Goal: Ask a question: Seek information or help from site administrators or community

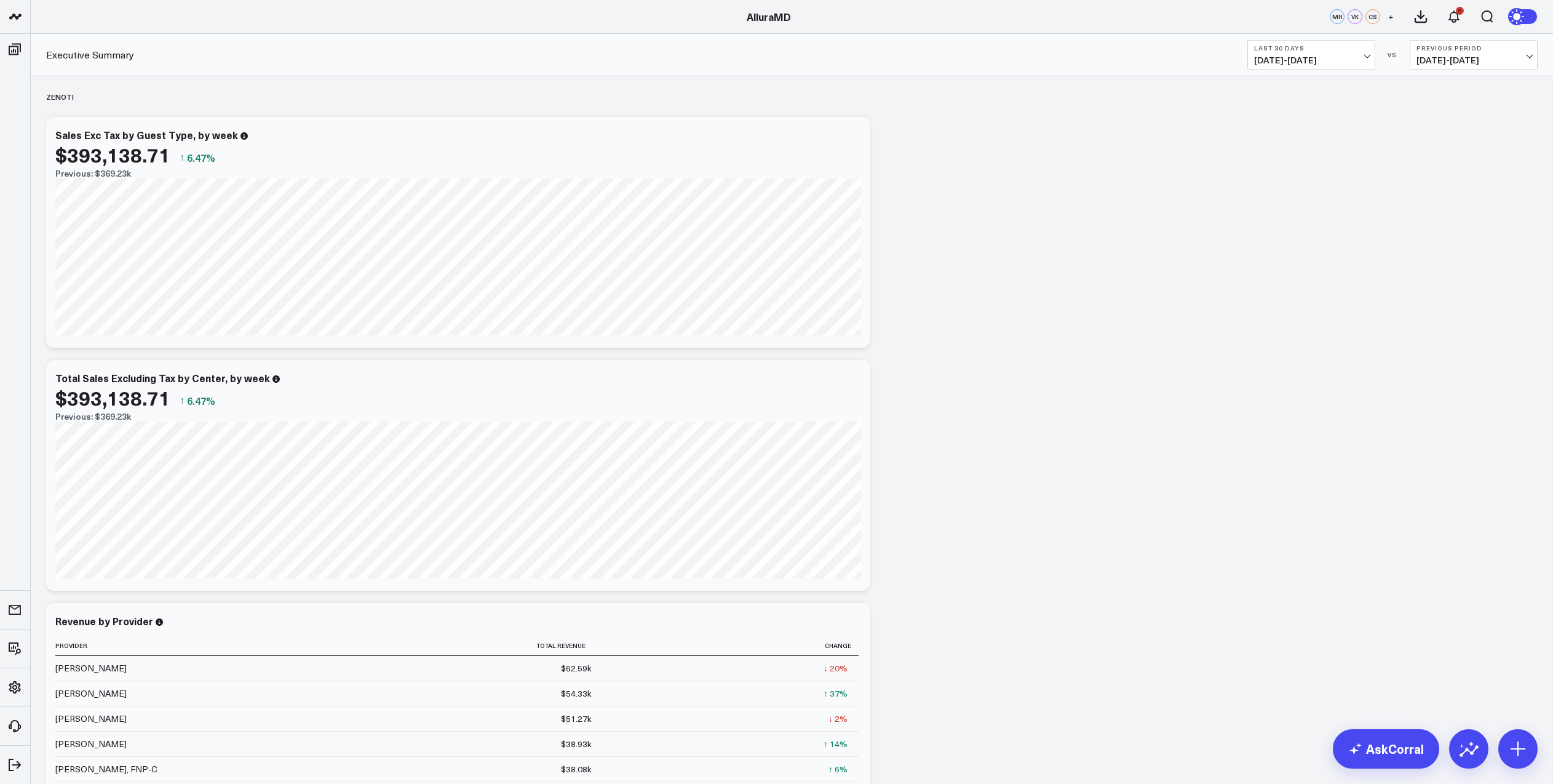
click at [1363, 58] on span "[DATE] - [DATE]" at bounding box center [1311, 60] width 114 height 9
click at [1288, 320] on link "MTD" at bounding box center [1311, 321] width 127 height 24
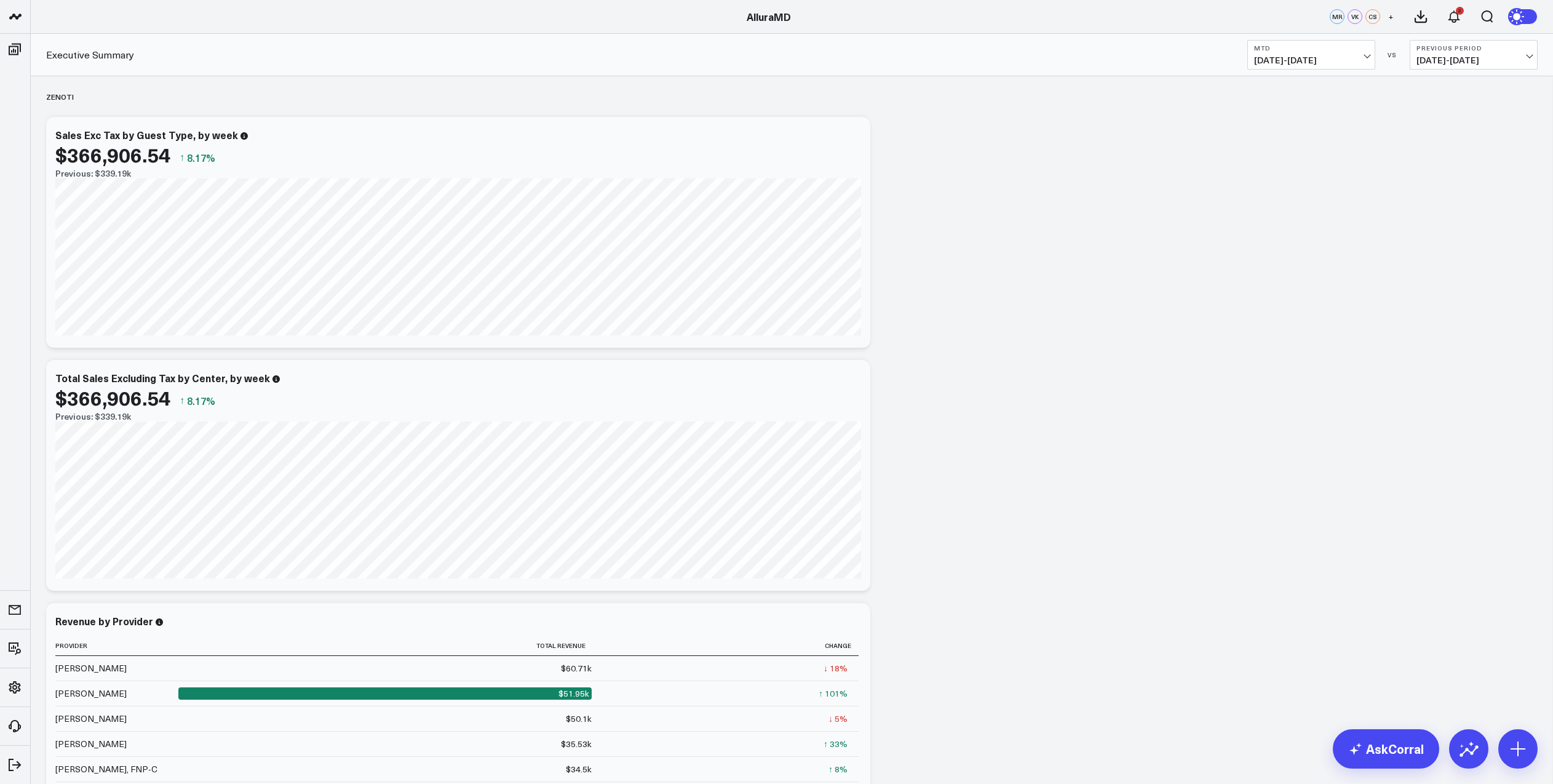
click at [1513, 62] on span "[DATE] - [DATE]" at bounding box center [1474, 60] width 114 height 9
click at [1447, 107] on link "MoM" at bounding box center [1474, 105] width 127 height 24
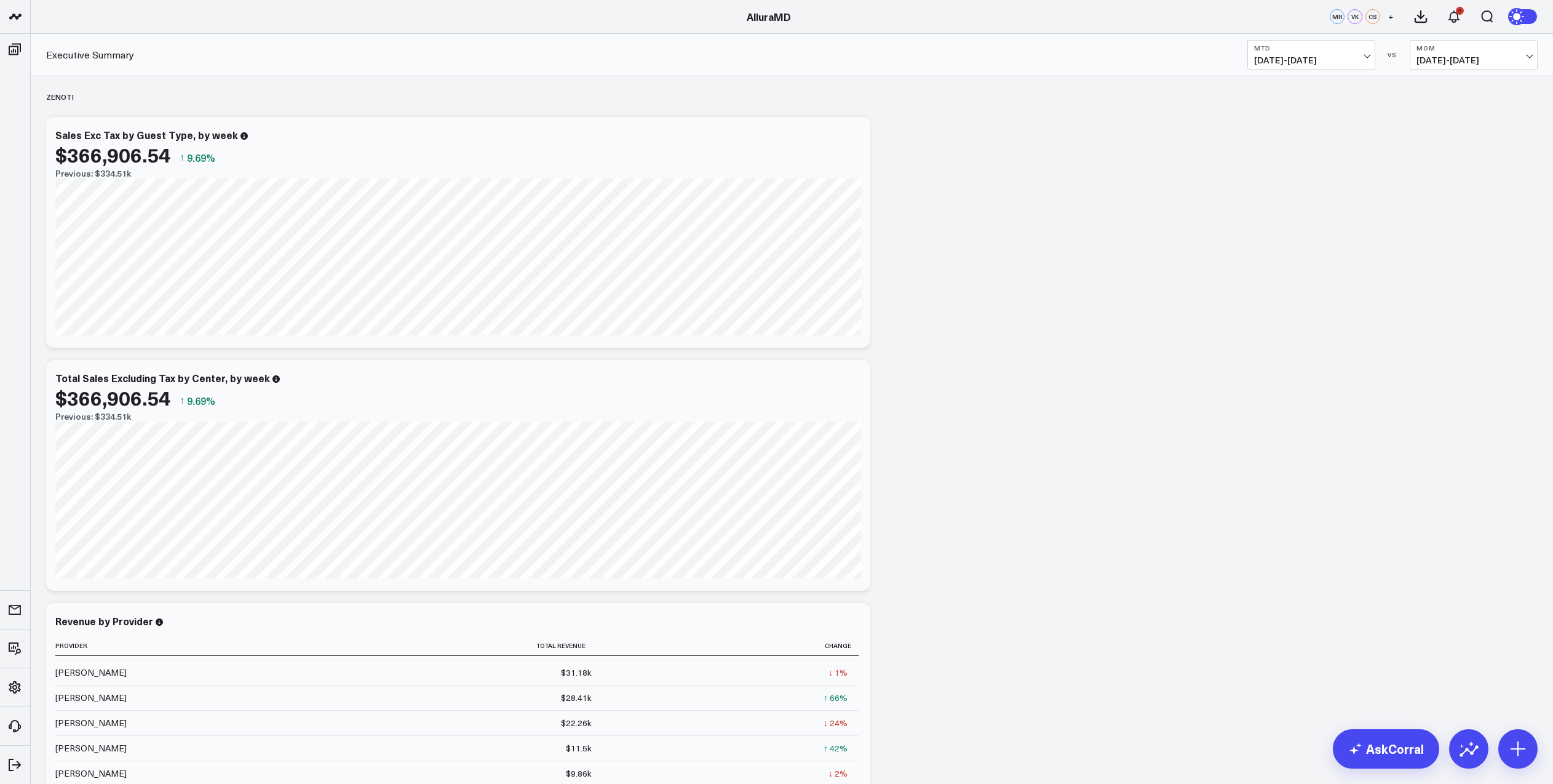
click at [1316, 64] on span "[DATE] - [DATE]" at bounding box center [1311, 60] width 114 height 9
click at [1269, 368] on link "YTD" at bounding box center [1311, 368] width 127 height 24
click at [1435, 68] on button "MoM [DEMOGRAPHIC_DATA][DATE] - [DATE]" at bounding box center [1473, 54] width 128 height 29
click at [1442, 125] on link "YoY" at bounding box center [1474, 128] width 127 height 24
click at [1487, 62] on span "[DATE] - [DATE]" at bounding box center [1474, 60] width 114 height 9
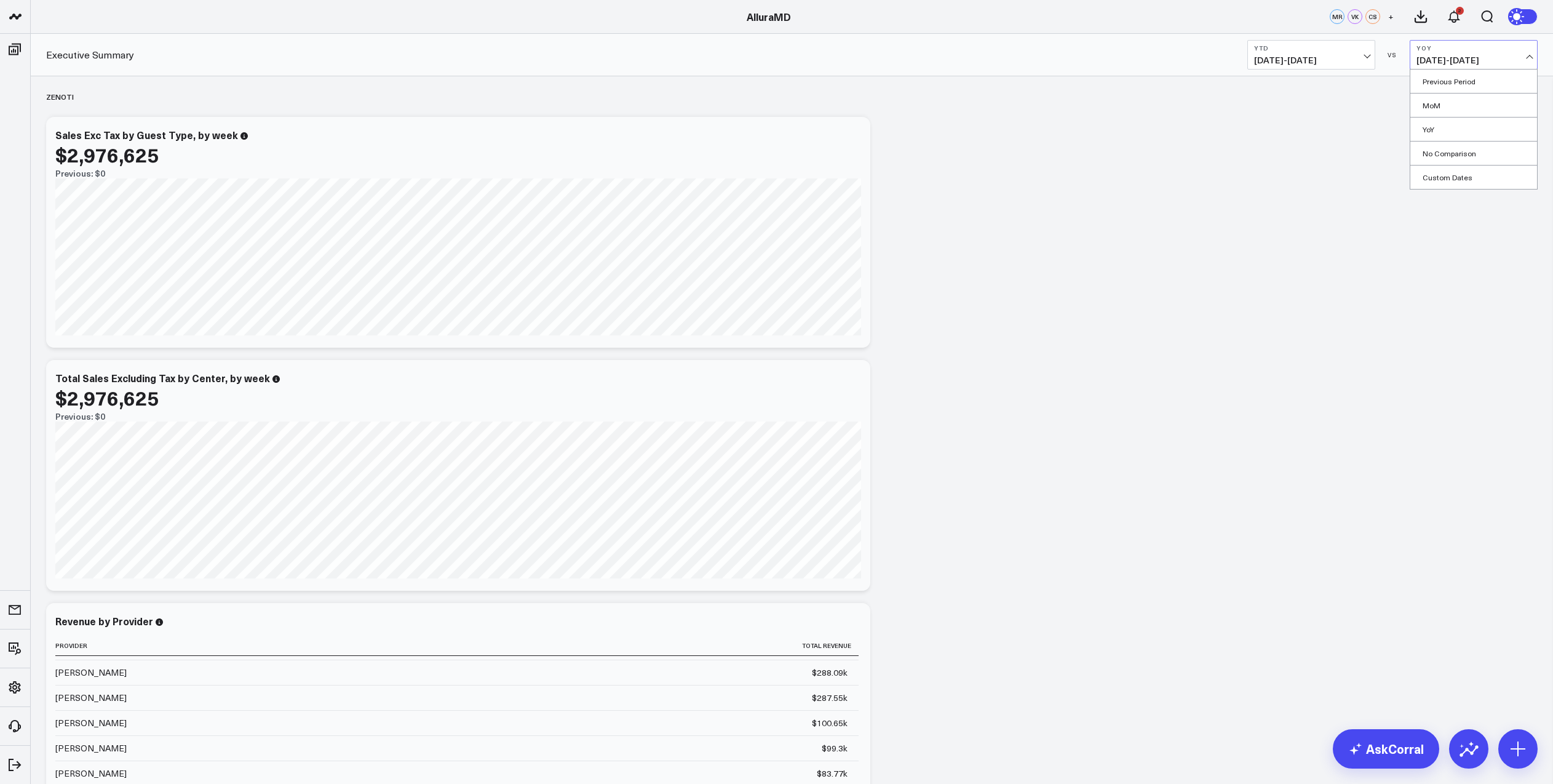
click at [1346, 58] on span "[DATE] - [DATE]" at bounding box center [1311, 60] width 114 height 9
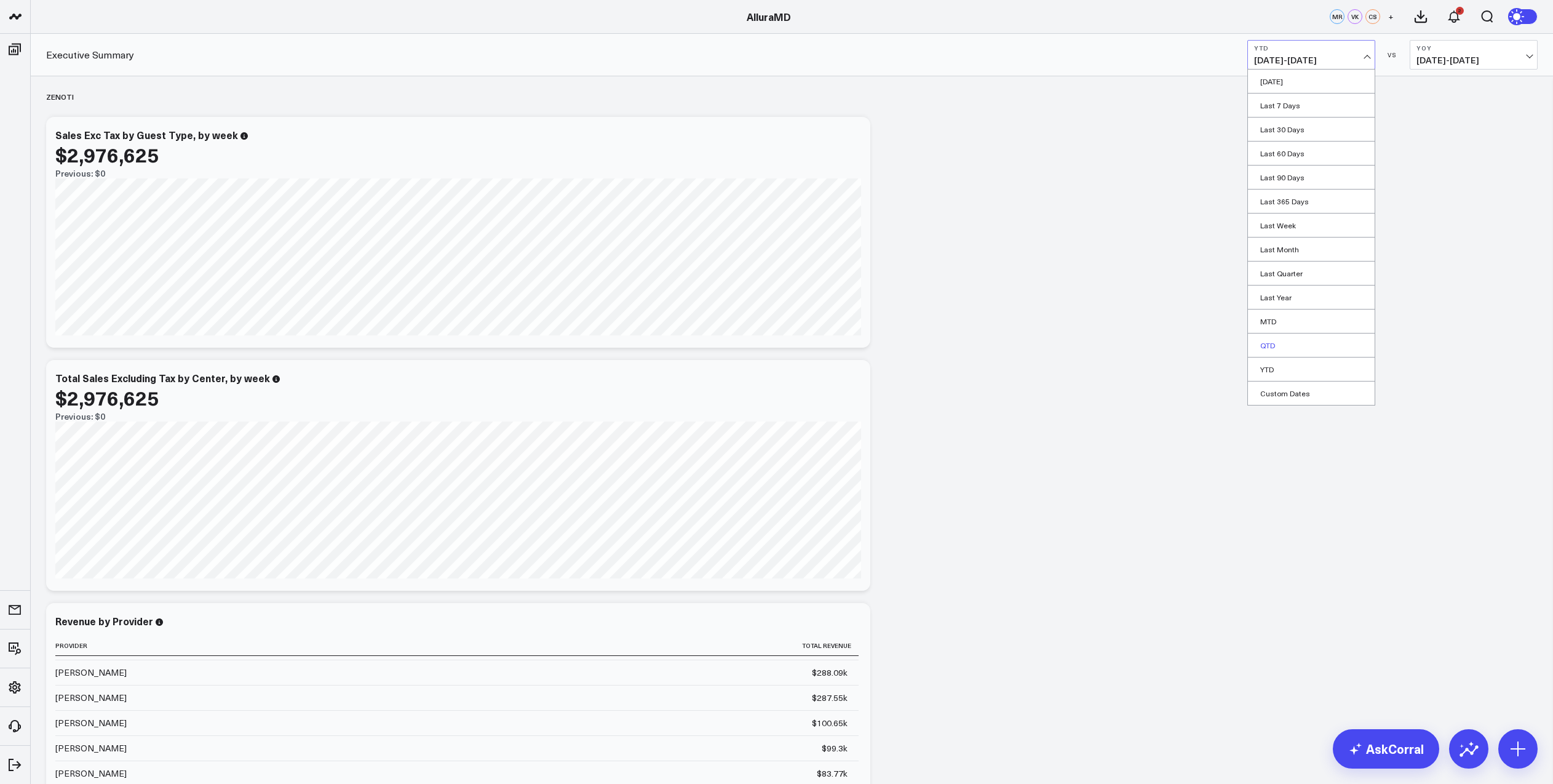
click at [1289, 345] on link "QTD" at bounding box center [1311, 345] width 127 height 24
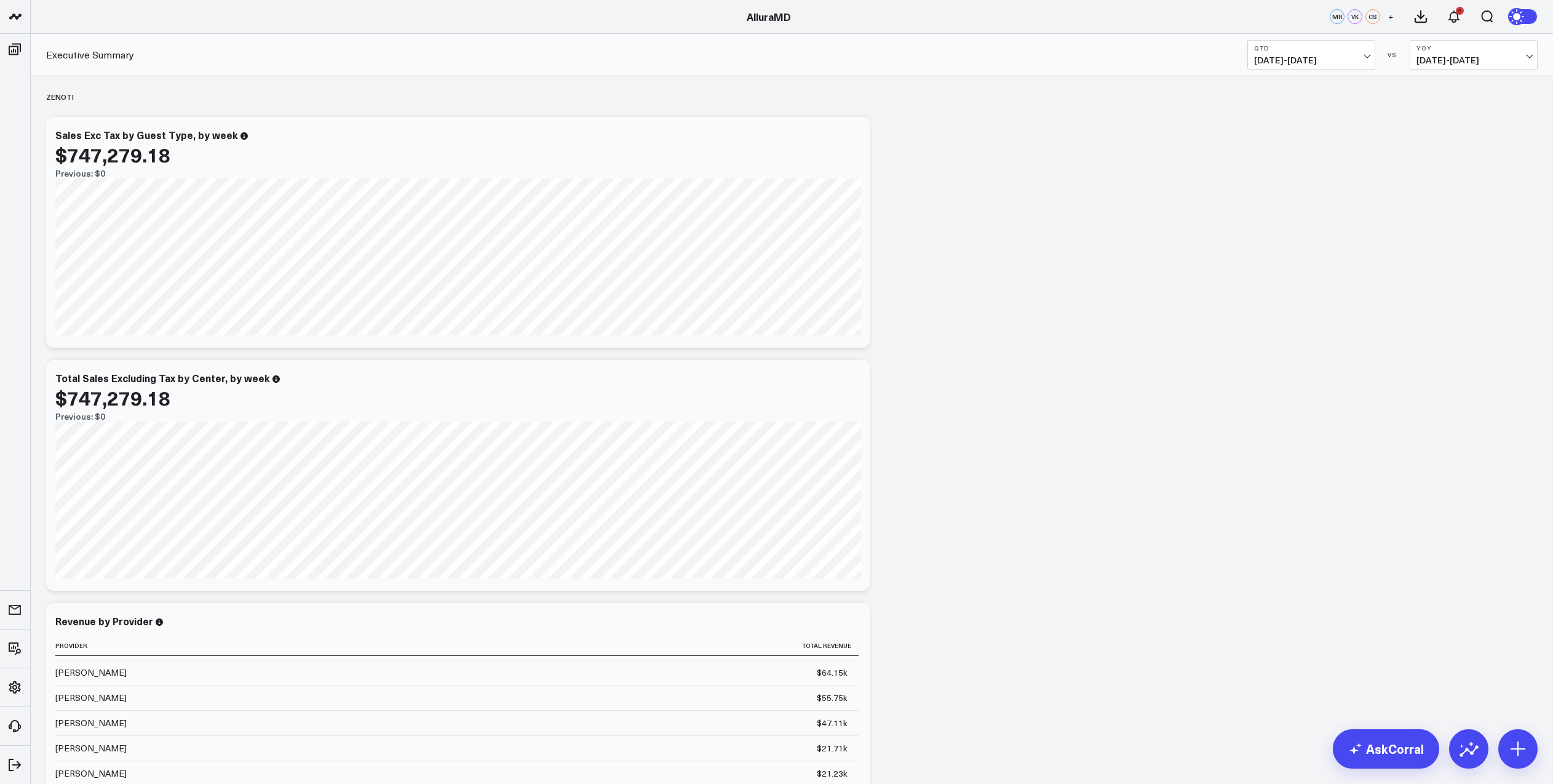
click at [1514, 58] on span "[DATE] - [DATE]" at bounding box center [1474, 60] width 114 height 9
click at [1493, 86] on link "Previous Period" at bounding box center [1474, 81] width 127 height 24
click at [1528, 60] on span "[DATE] - [DATE]" at bounding box center [1474, 60] width 114 height 9
click at [1462, 179] on link "Custom Dates" at bounding box center [1474, 177] width 127 height 24
select select "7"
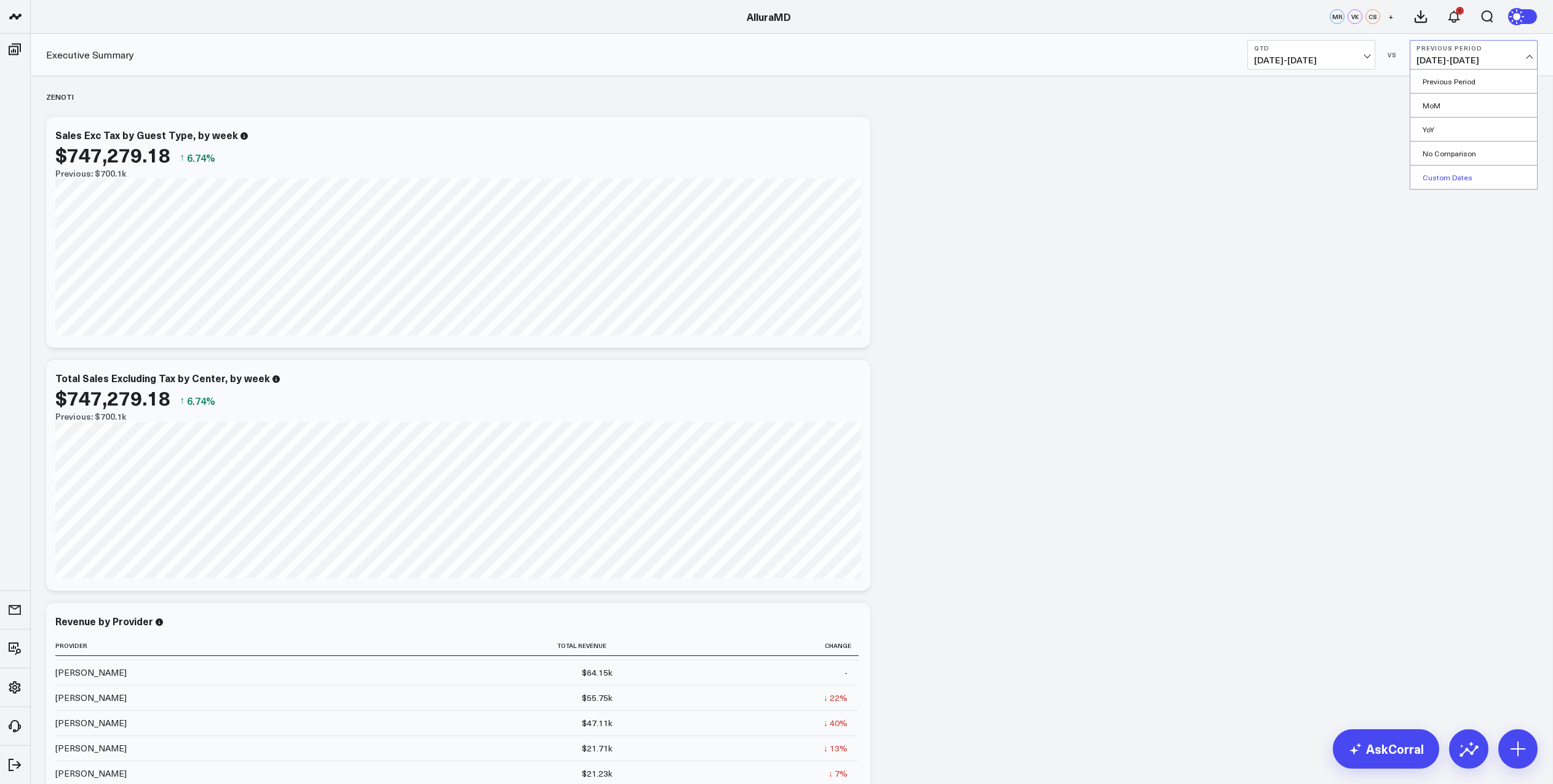
select select "2025"
click at [1422, 92] on select "January February March April May June July August September October November De…" at bounding box center [1390, 91] width 75 height 19
select select "3"
select select "2025"
click at [1417, 159] on div "1" at bounding box center [1415, 155] width 25 height 25
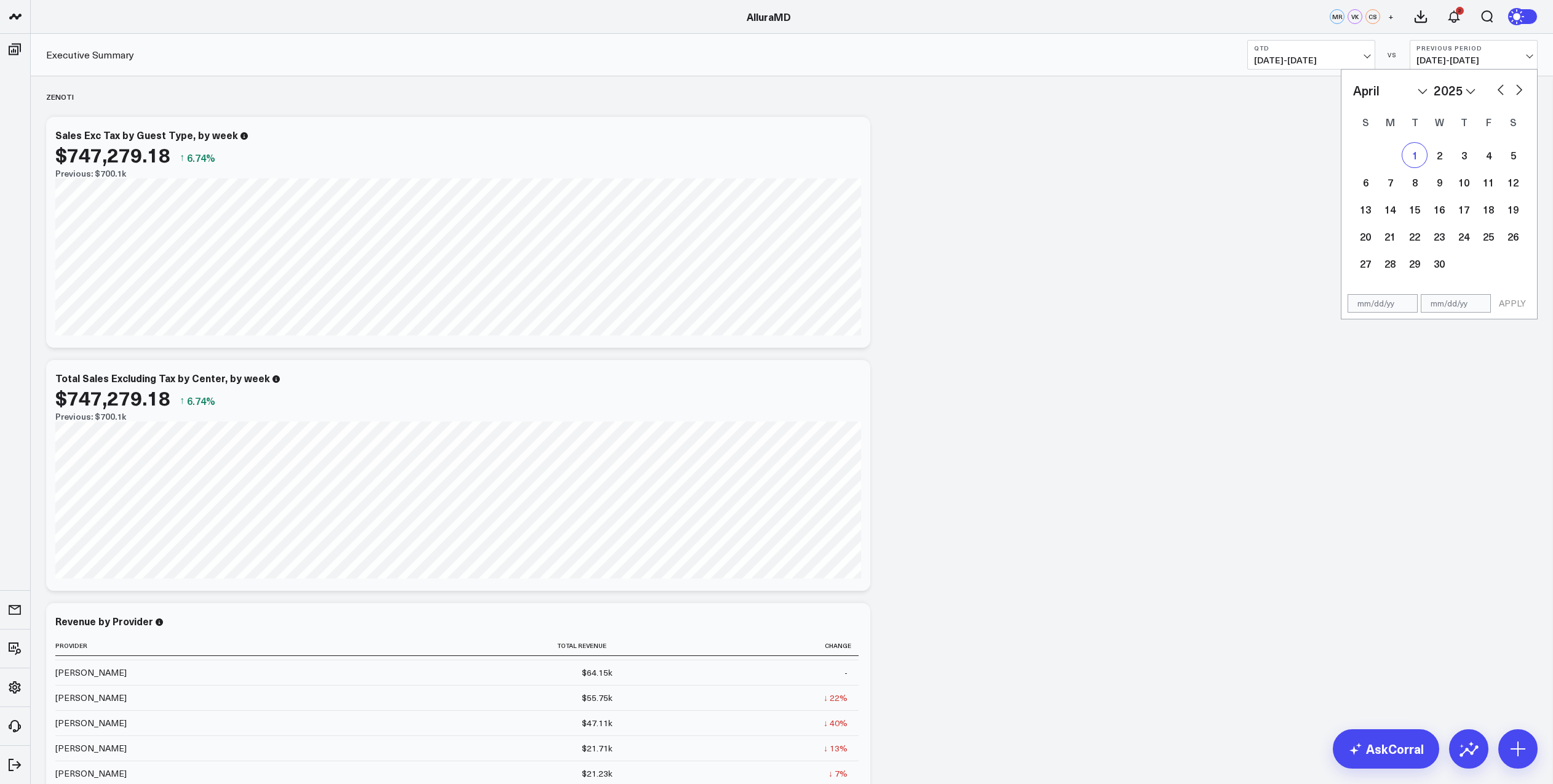
type input "[DATE]"
select select "3"
select select "2025"
click at [1517, 91] on button "button" at bounding box center [1519, 89] width 12 height 15
select select "4"
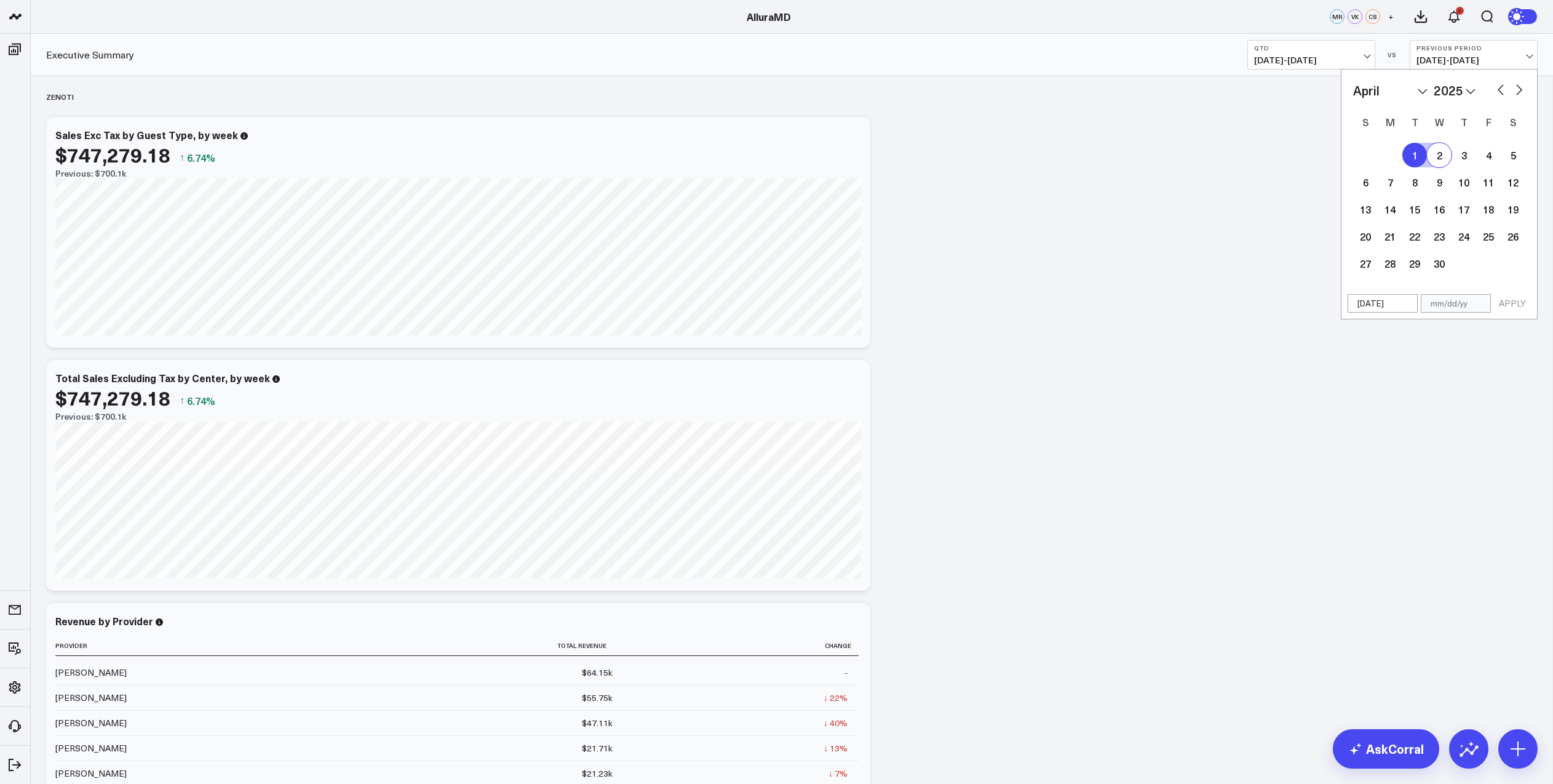
select select "2025"
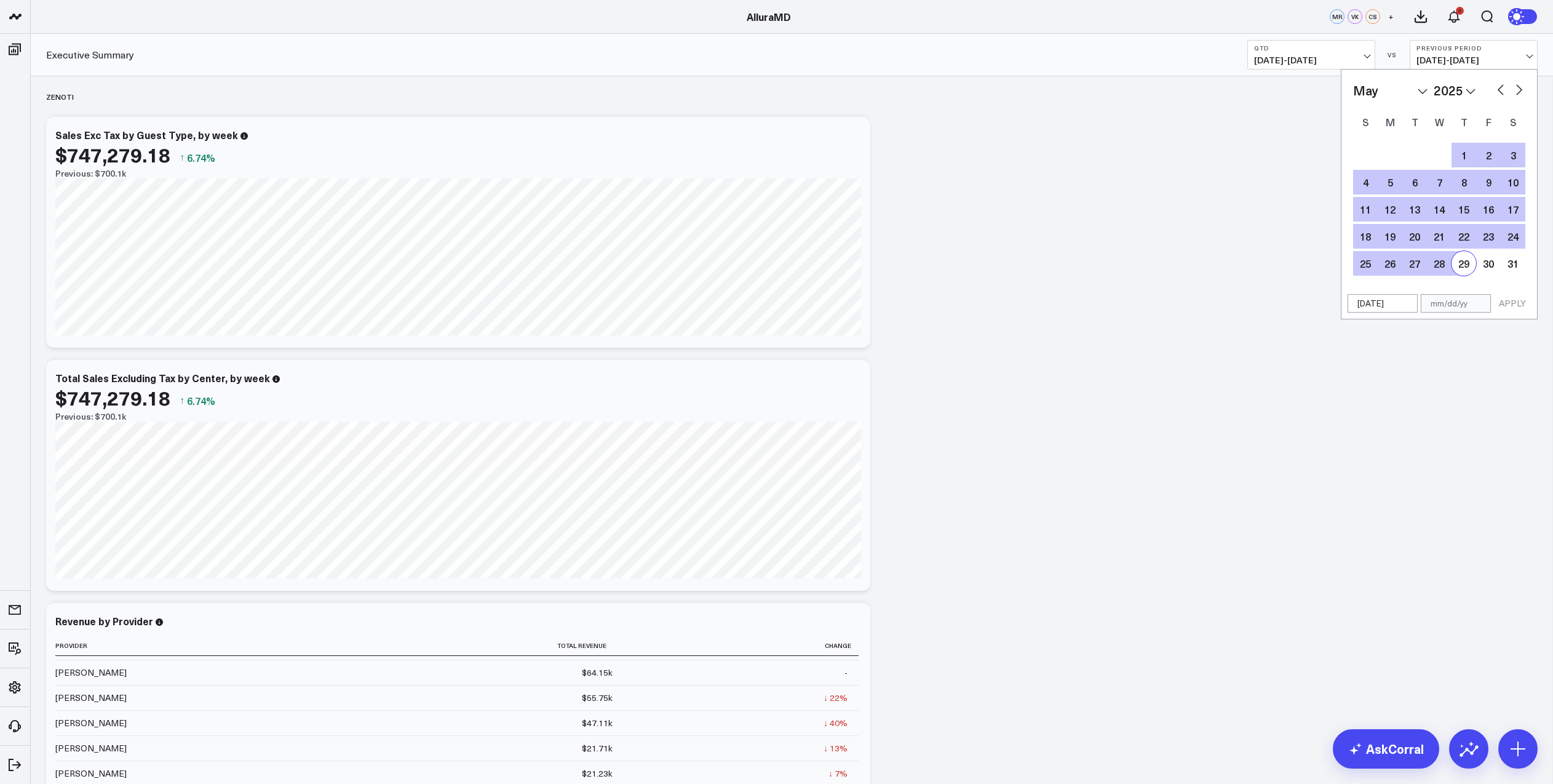
click at [1464, 270] on div "29" at bounding box center [1464, 264] width 25 height 25
type input "[DATE]"
select select "4"
select select "2025"
click at [1510, 302] on button "APPLY" at bounding box center [1512, 303] width 37 height 19
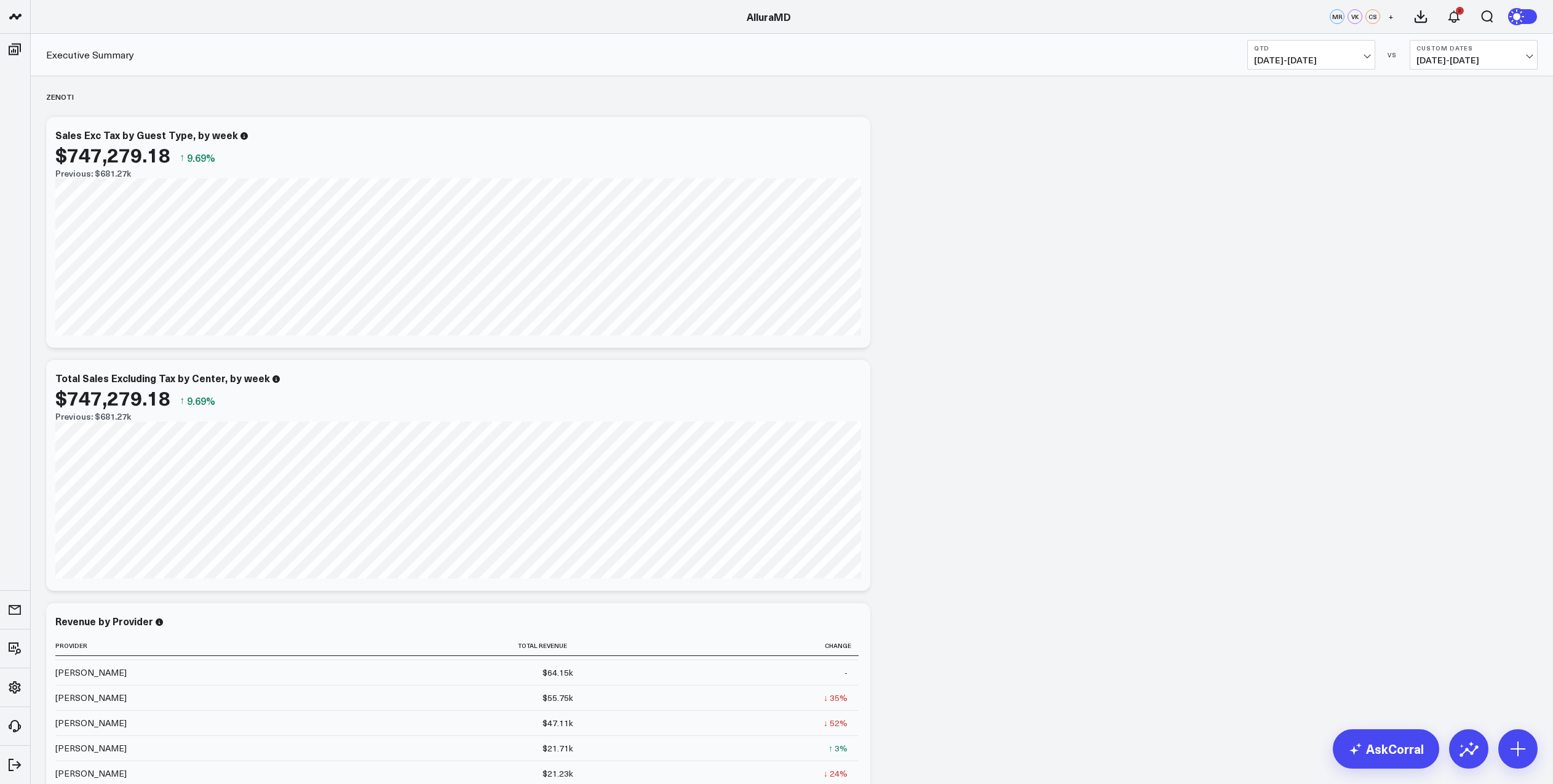
click at [1365, 57] on span "[DATE] - [DATE]" at bounding box center [1311, 60] width 114 height 9
click at [1297, 392] on link "Custom Dates" at bounding box center [1311, 393] width 127 height 24
select select "7"
select select "2025"
click at [1323, 94] on select "January February March April May June July August September October November De…" at bounding box center [1296, 91] width 75 height 19
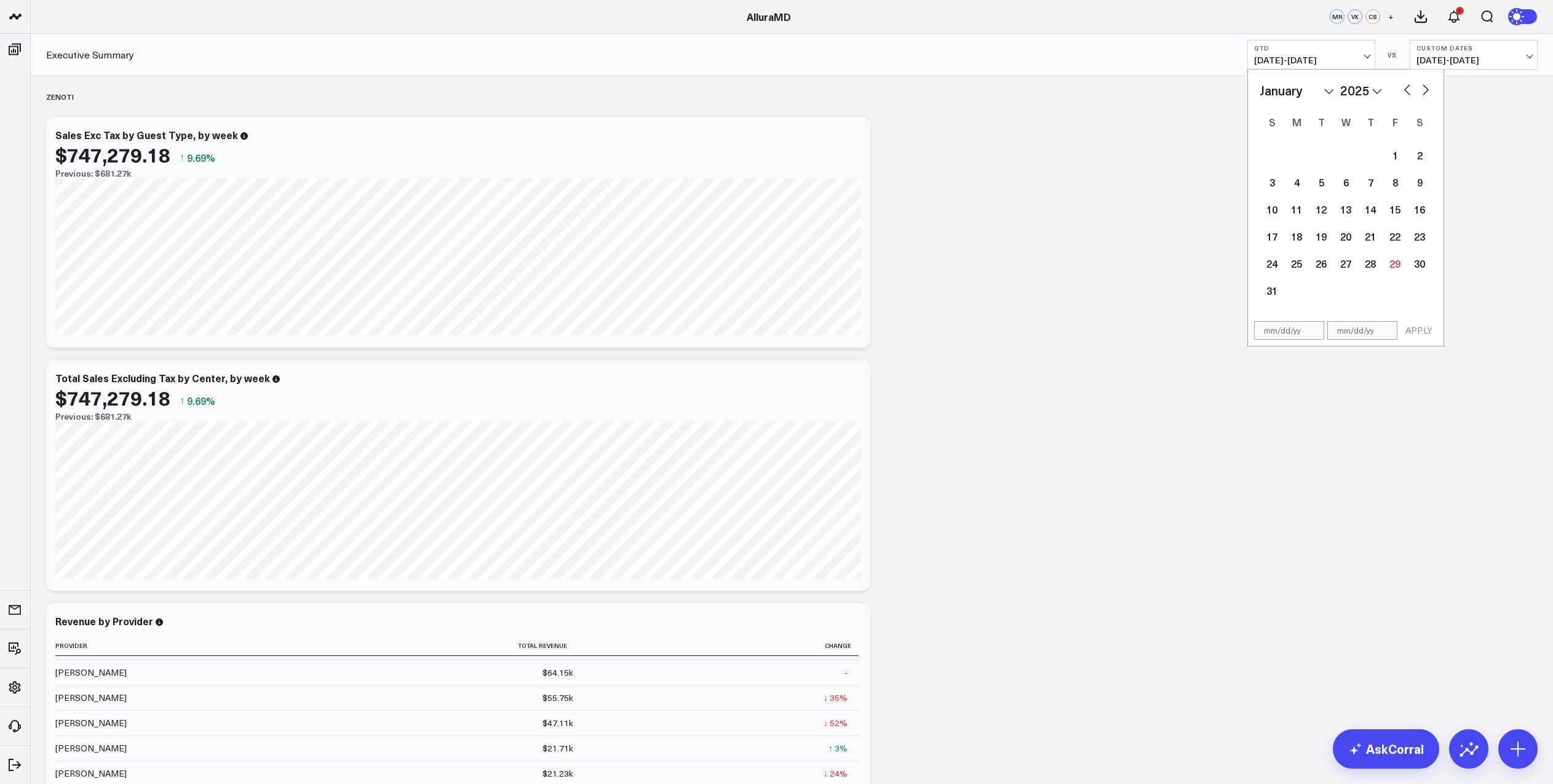
select select "2025"
click at [1350, 156] on div "1" at bounding box center [1346, 155] width 25 height 25
type input "[DATE]"
select select "2025"
click at [1422, 91] on button "button" at bounding box center [1425, 89] width 12 height 15
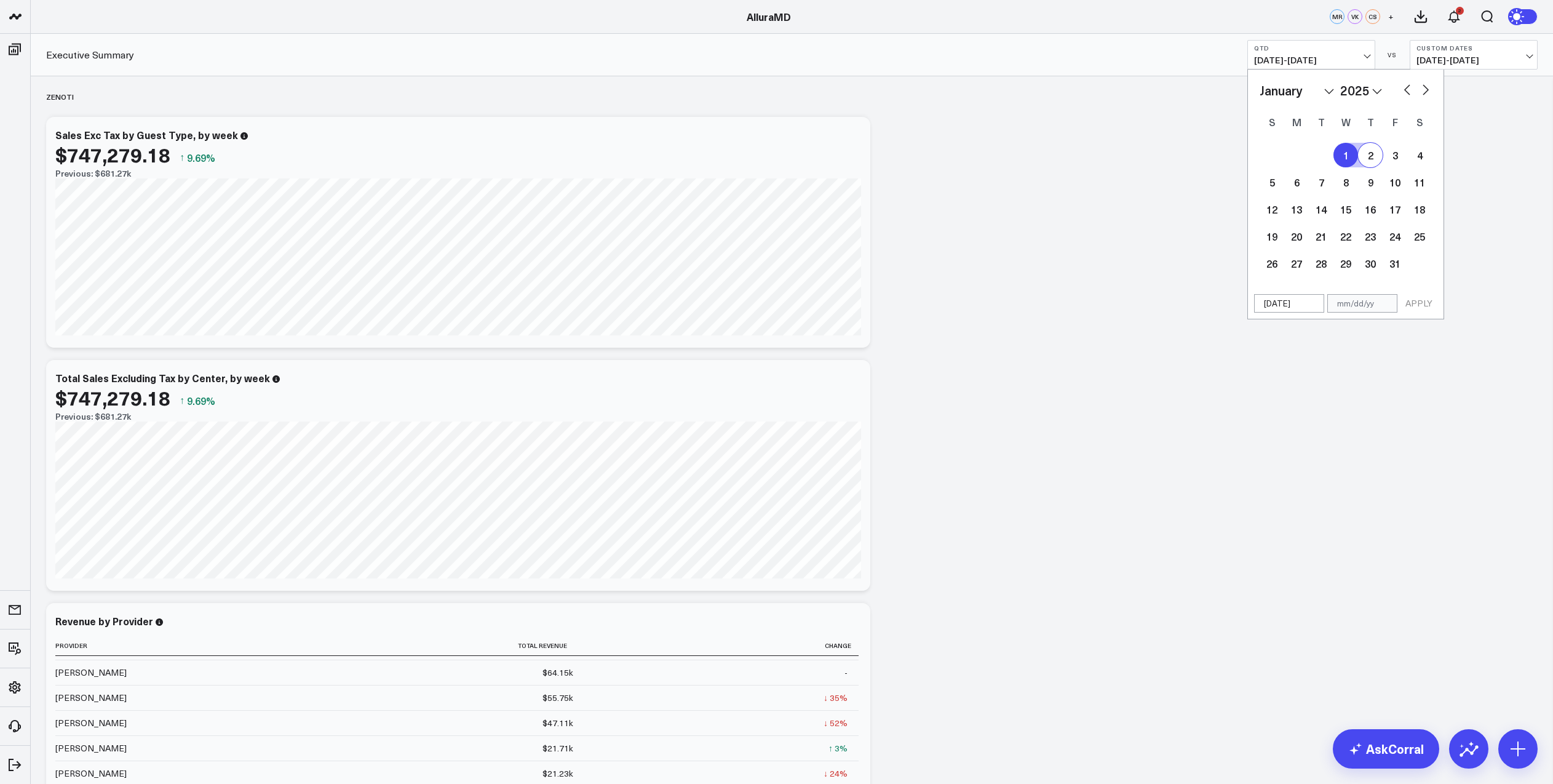
select select "1"
select select "2025"
click at [1424, 91] on button "button" at bounding box center [1425, 89] width 12 height 15
select select "2"
select select "2025"
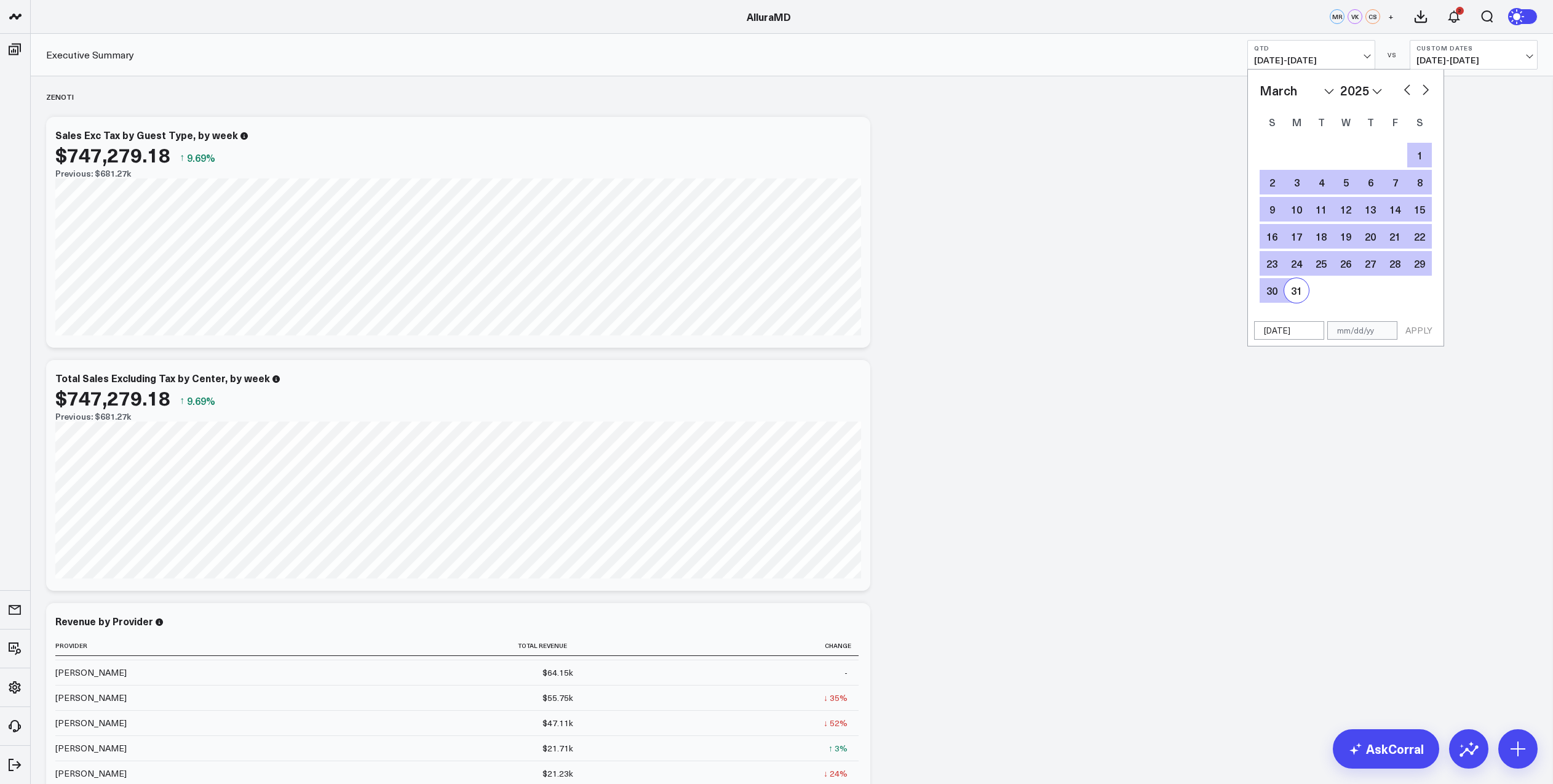
click at [1293, 287] on div "31" at bounding box center [1297, 290] width 25 height 25
type input "[DATE]"
select select "2"
select select "2025"
click at [1416, 331] on button "APPLY" at bounding box center [1419, 331] width 37 height 19
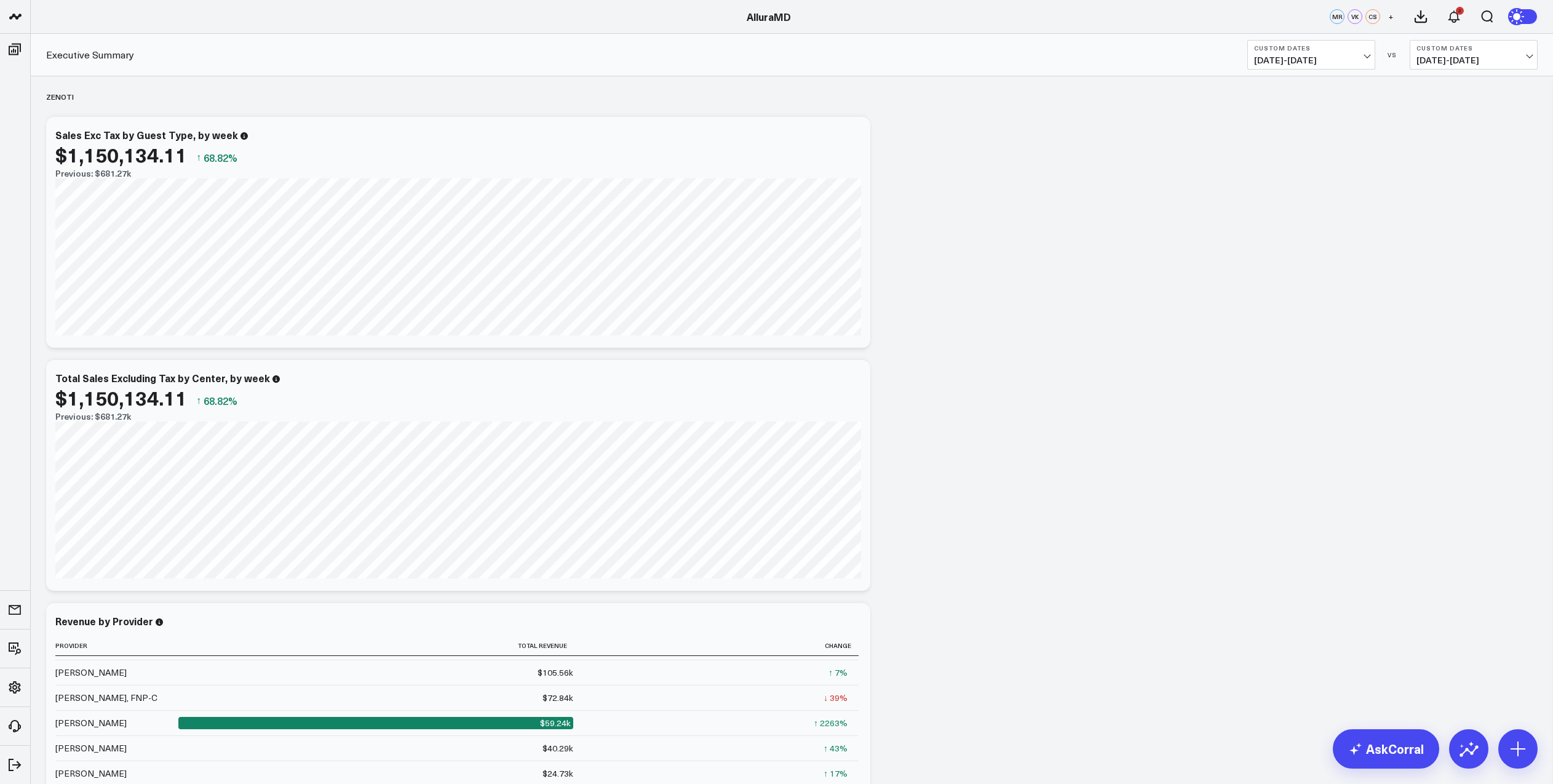
click at [1526, 56] on span "[DATE] - [DATE]" at bounding box center [1474, 60] width 114 height 9
click at [1472, 179] on link "Custom Dates" at bounding box center [1474, 177] width 127 height 24
select select "7"
select select "2025"
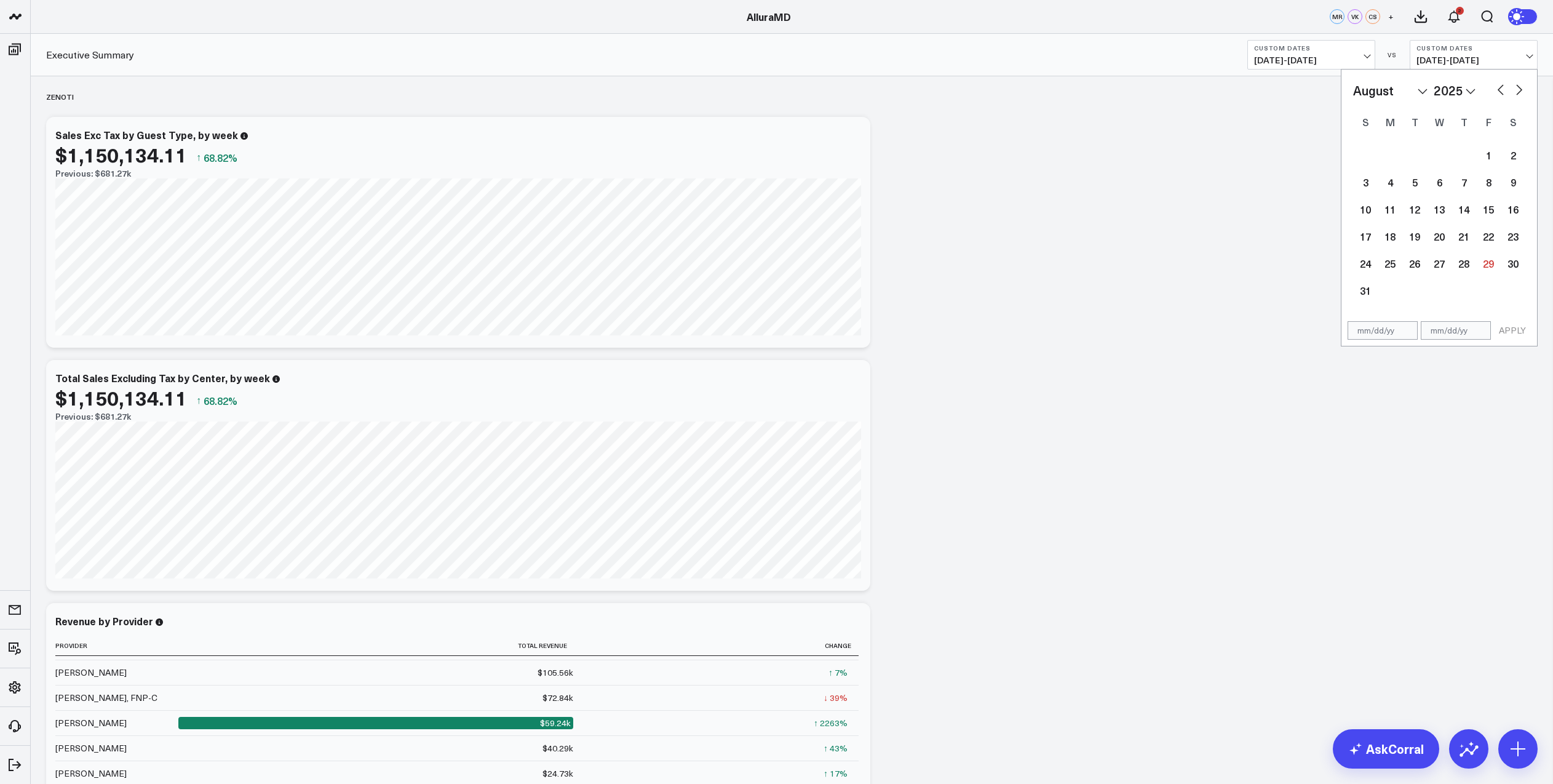
click at [1422, 93] on select "January February March April May June July August September October November De…" at bounding box center [1390, 91] width 75 height 19
select select "3"
select select "2025"
click at [1417, 153] on div "1" at bounding box center [1415, 155] width 25 height 25
type input "[DATE]"
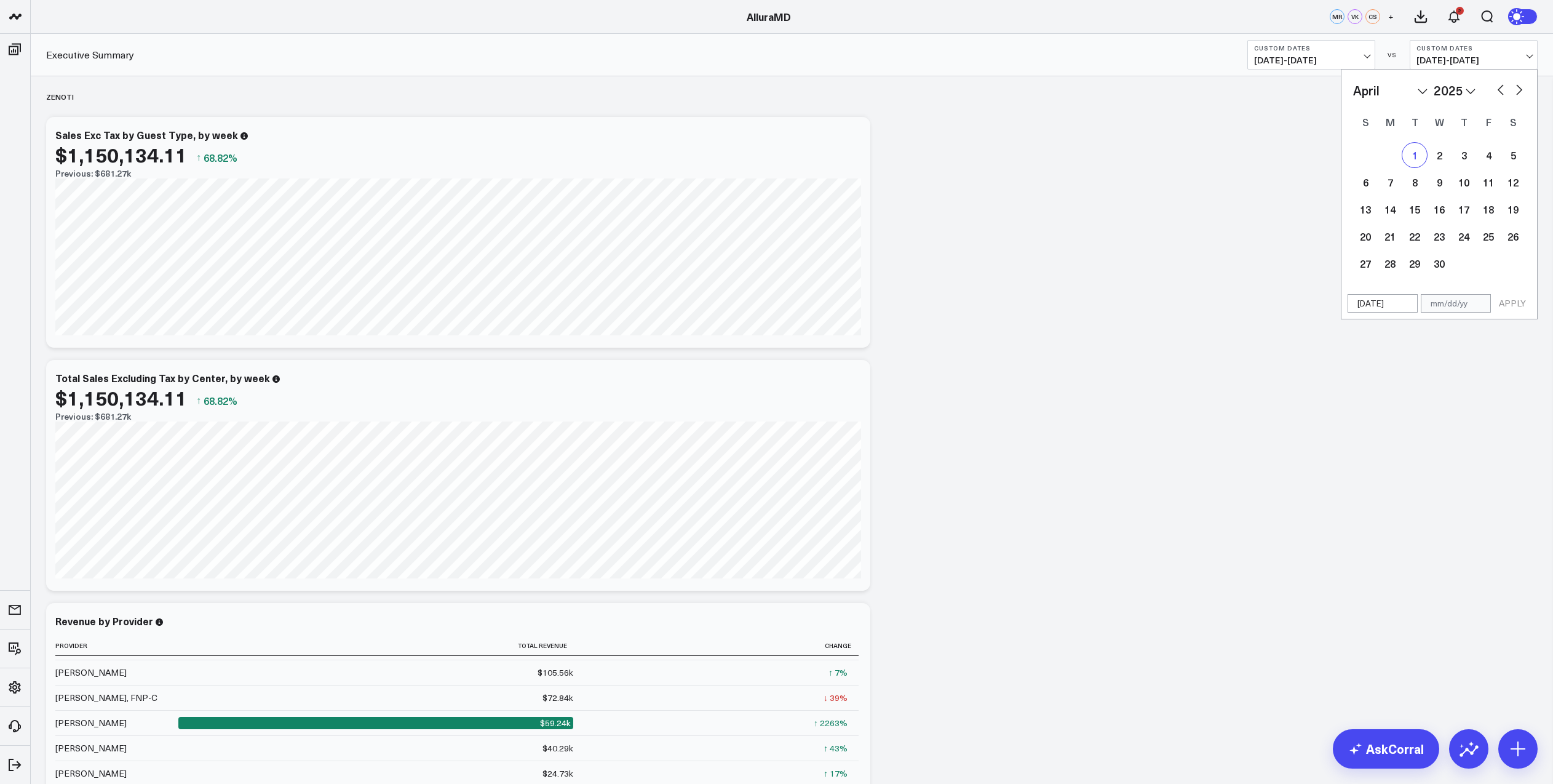
select select "3"
select select "2025"
click at [1518, 89] on button "button" at bounding box center [1519, 89] width 12 height 15
select select "4"
select select "2025"
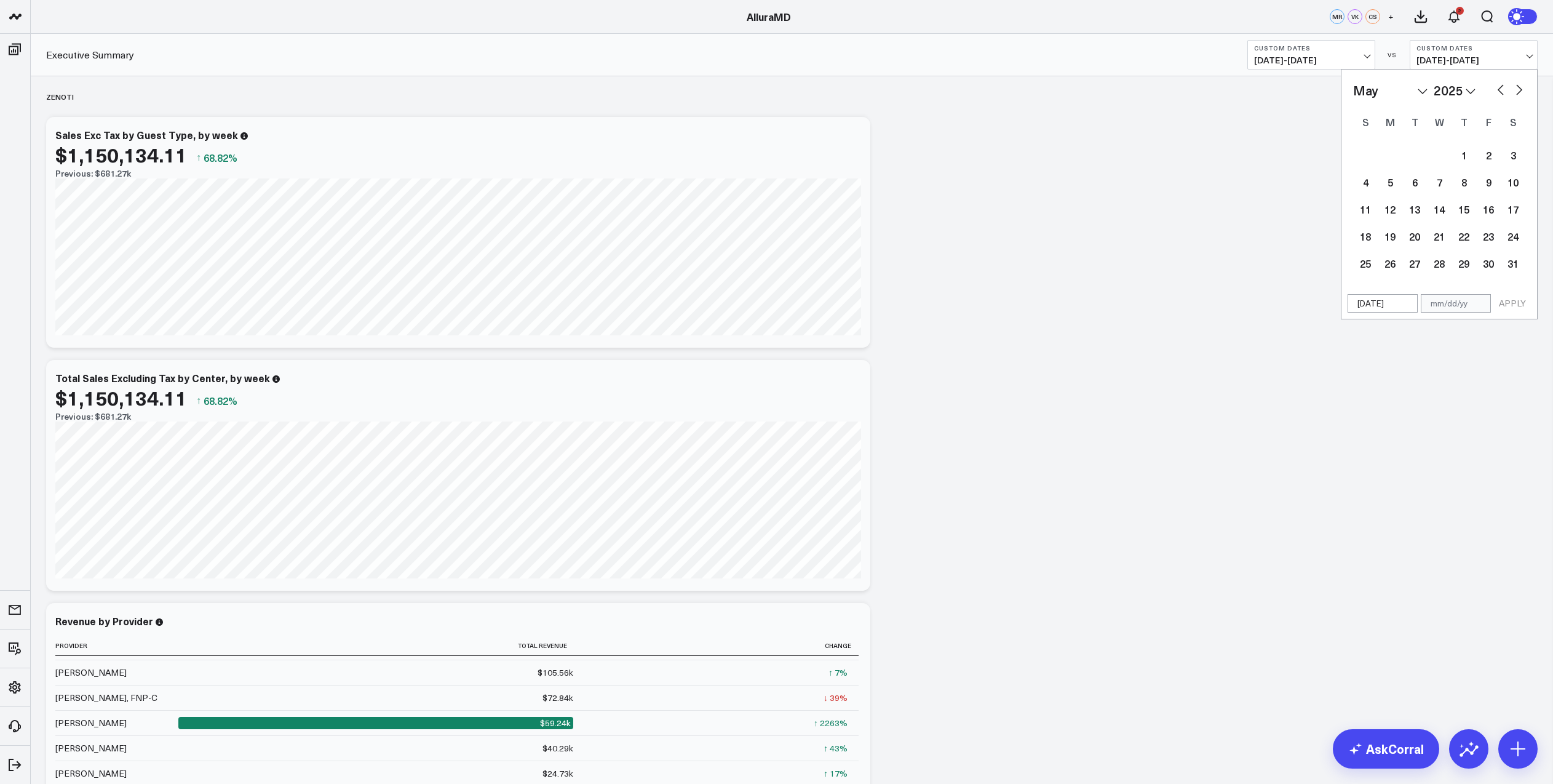
click at [1519, 89] on button "button" at bounding box center [1519, 89] width 12 height 15
select select "5"
select select "2025"
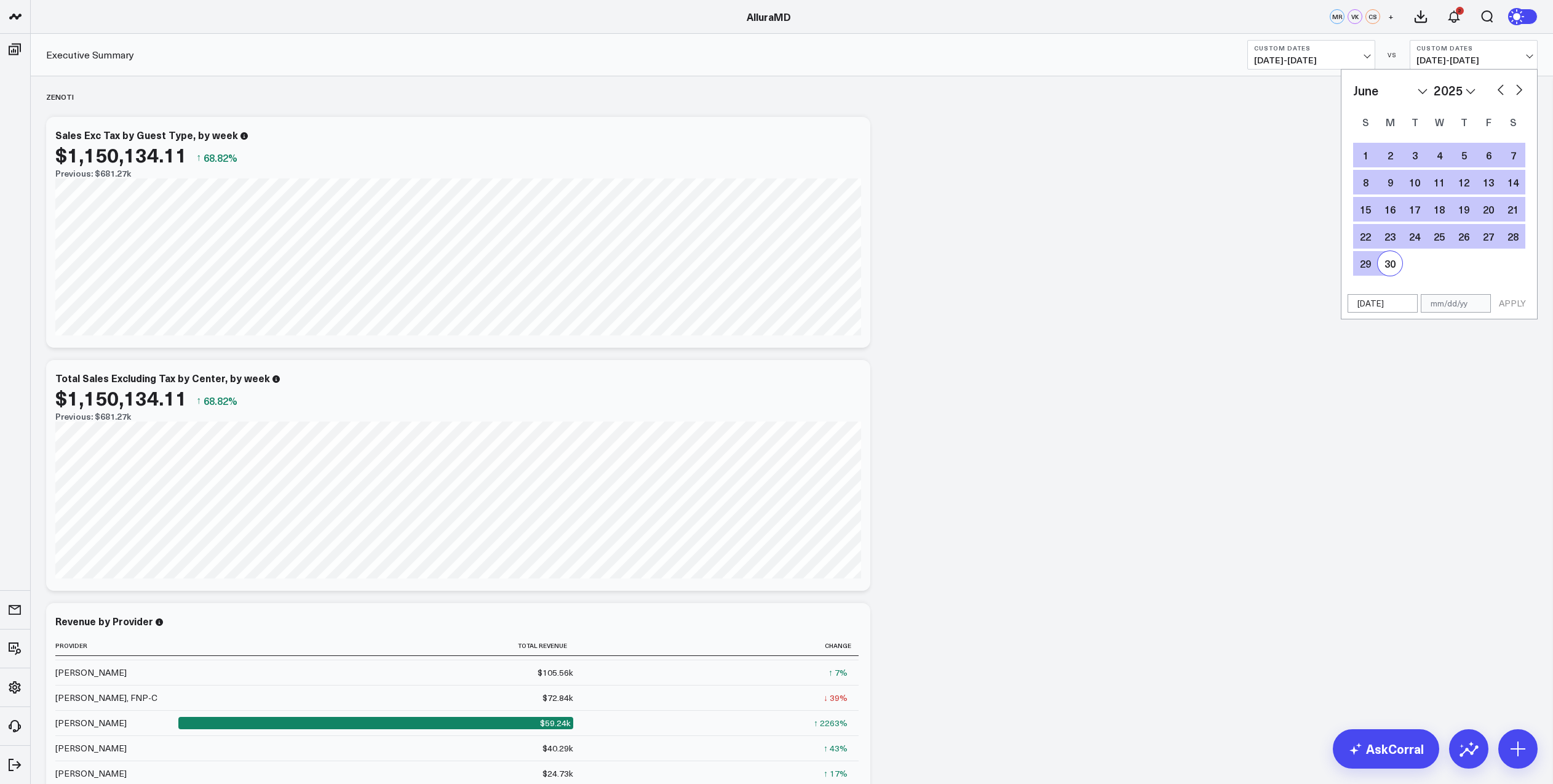
click at [1392, 269] on div "30" at bounding box center [1391, 264] width 25 height 25
type input "[DATE]"
select select "5"
select select "2025"
click at [1511, 307] on button "APPLY" at bounding box center [1512, 303] width 37 height 19
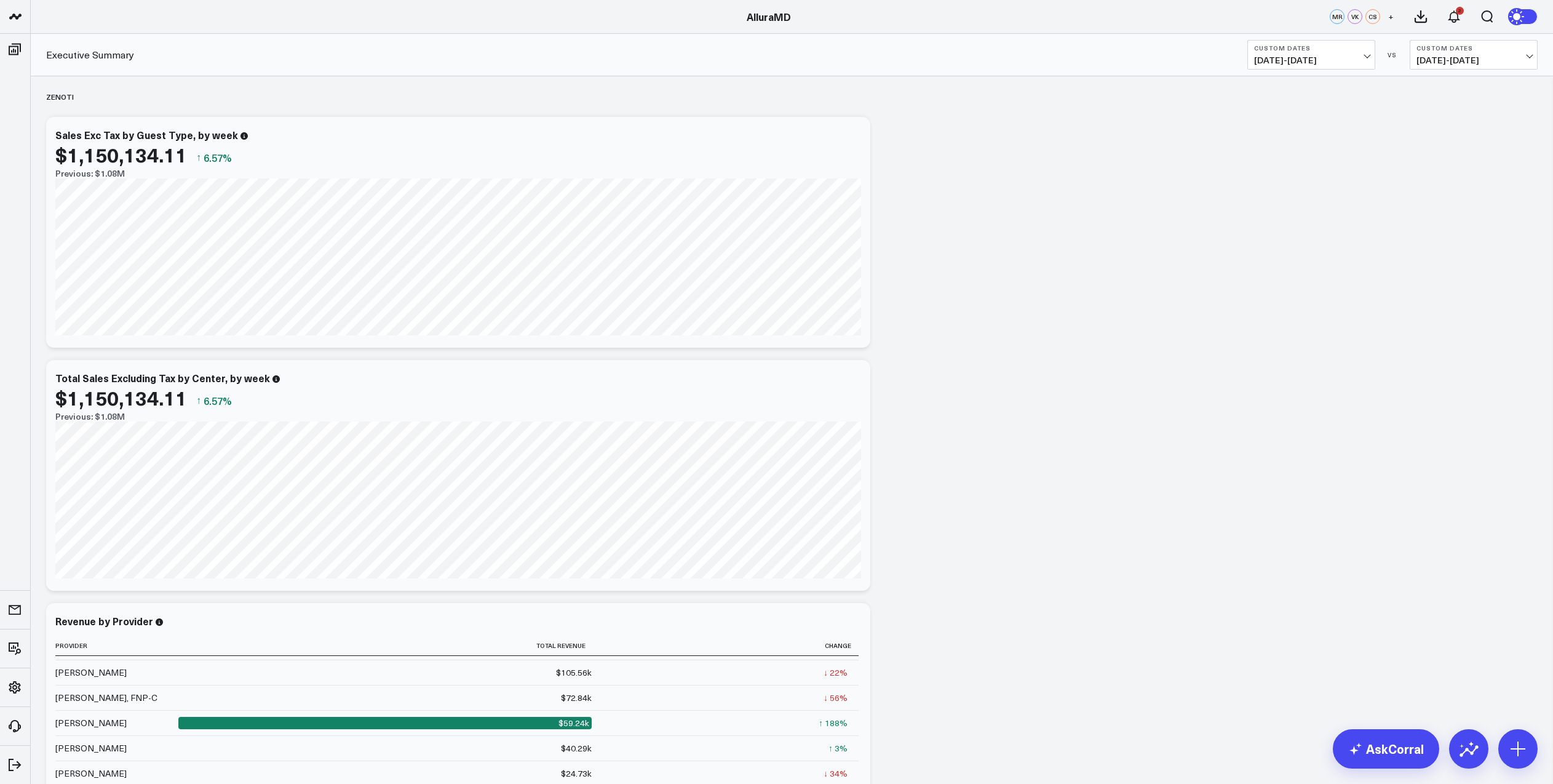
click at [1365, 60] on span "[DATE] - [DATE]" at bounding box center [1311, 60] width 114 height 9
click at [1307, 389] on link "Custom Dates" at bounding box center [1311, 393] width 127 height 24
select select "7"
select select "2025"
click at [1327, 91] on select "January February March April May June July August September October November De…" at bounding box center [1296, 91] width 75 height 19
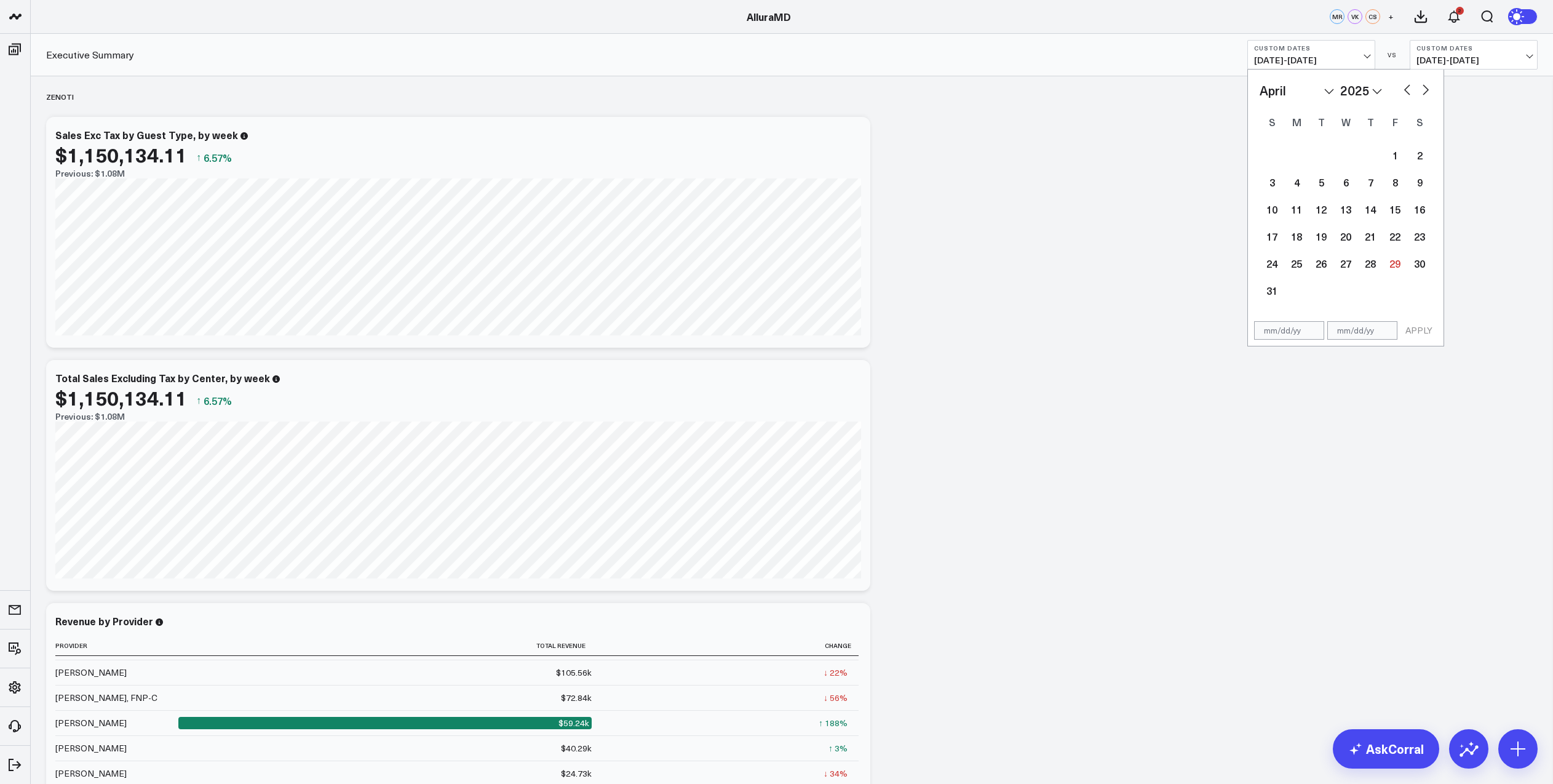
select select "3"
select select "2025"
click at [1326, 164] on div "1" at bounding box center [1322, 155] width 25 height 25
type input "[DATE]"
select select "3"
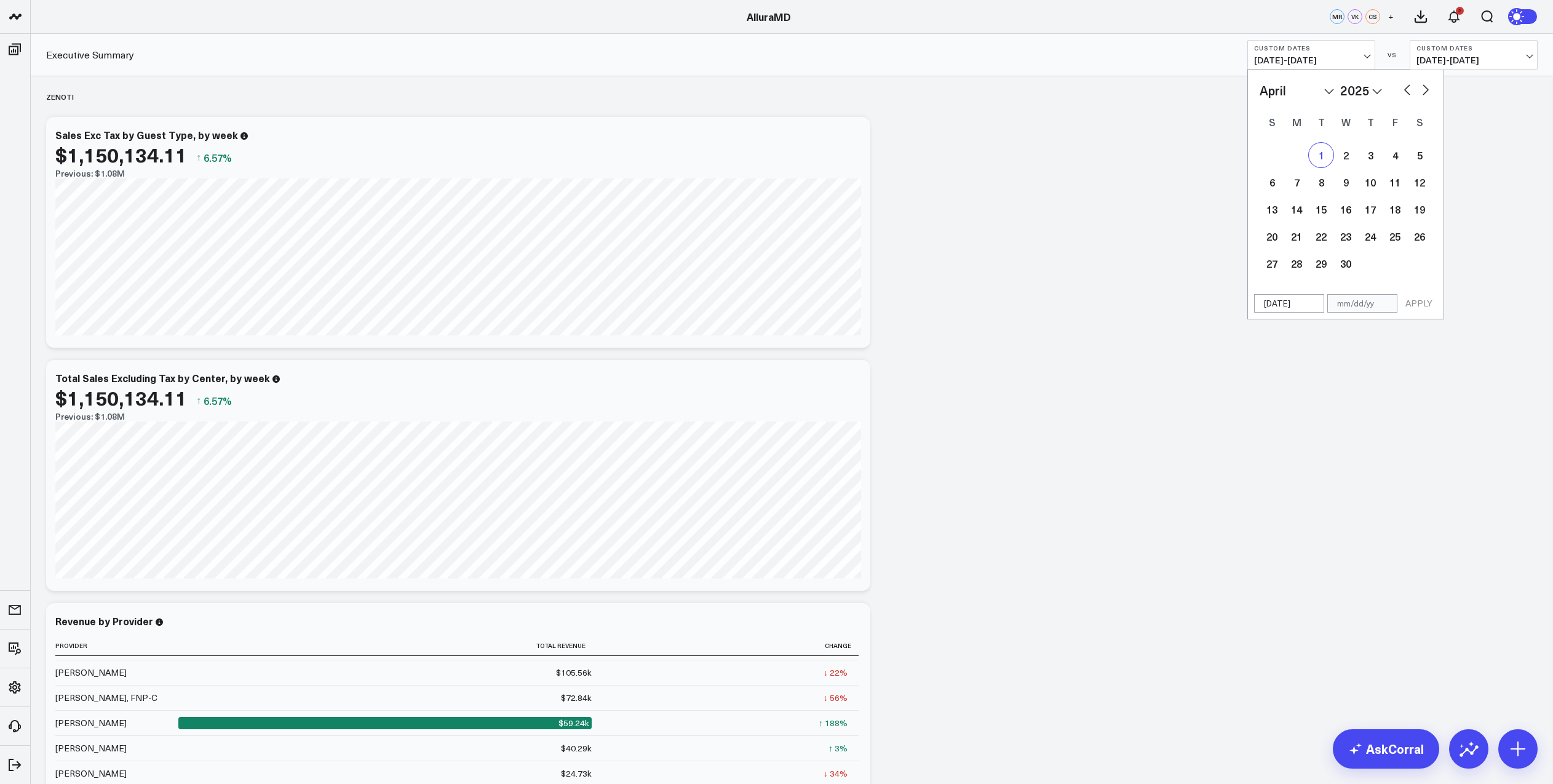
select select "2025"
click at [1421, 90] on button "button" at bounding box center [1425, 89] width 12 height 15
select select "4"
select select "2025"
click at [1421, 90] on button "button" at bounding box center [1425, 89] width 12 height 15
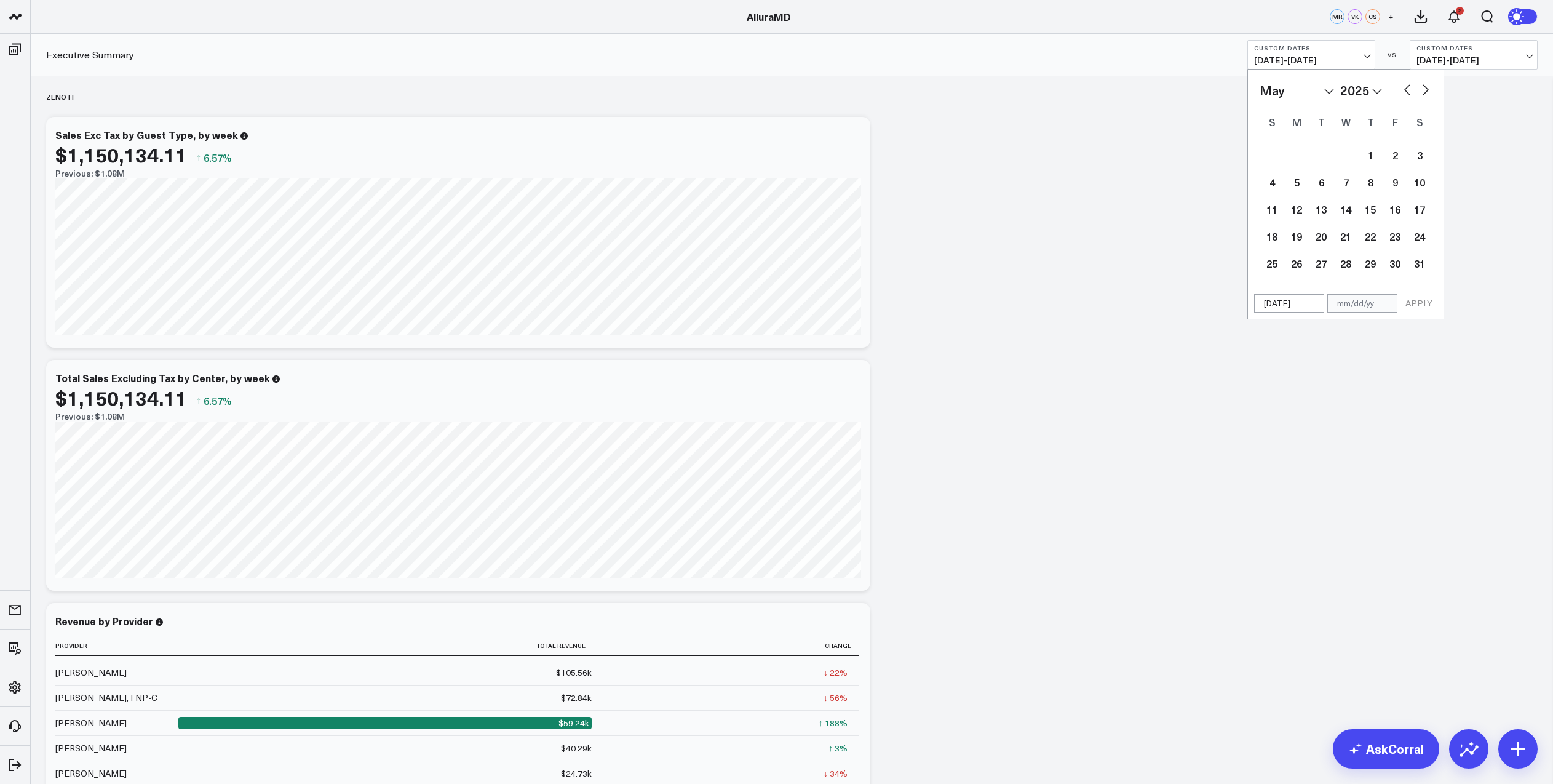
select select "5"
select select "2025"
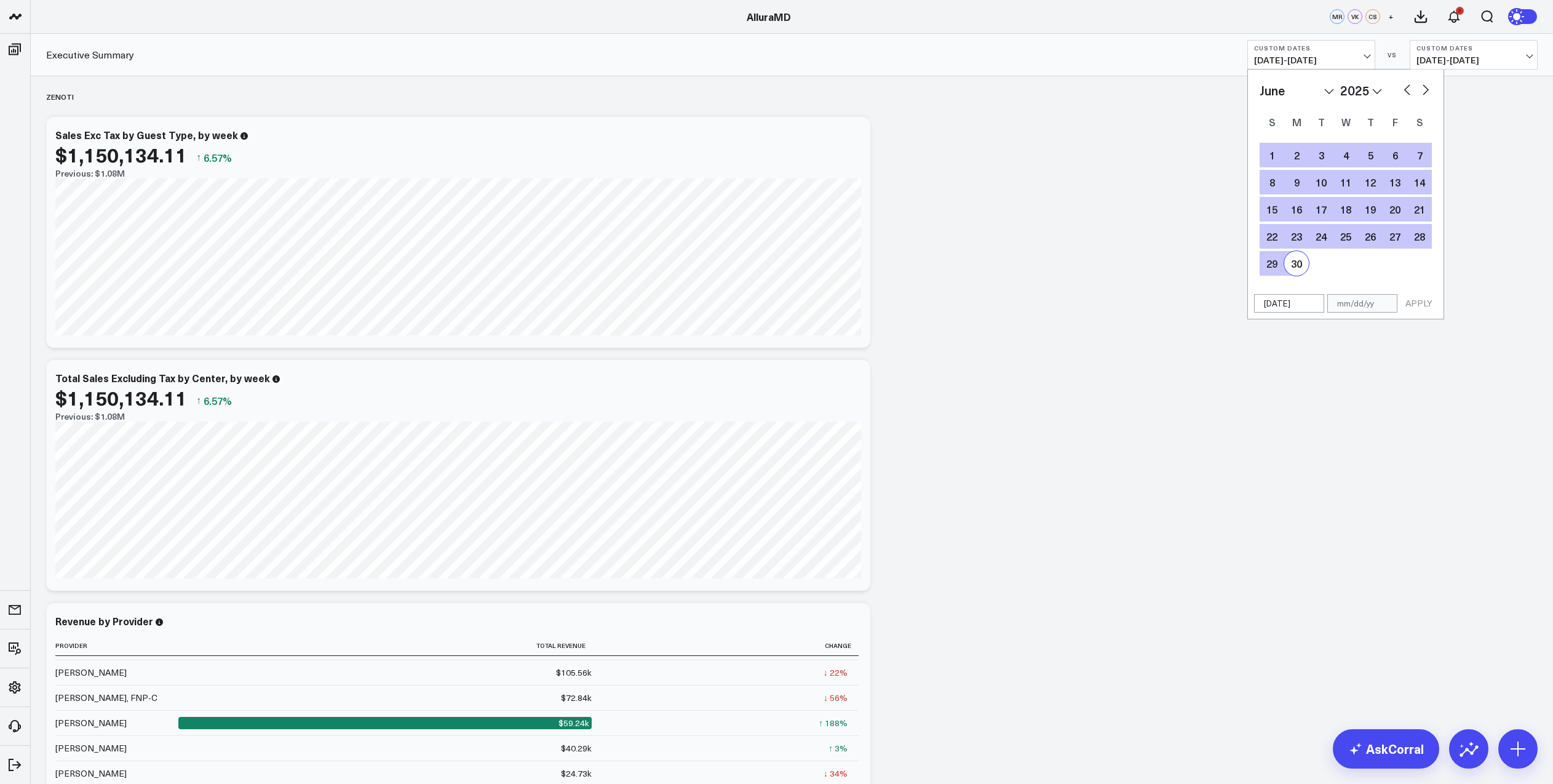
click at [1299, 265] on div "30" at bounding box center [1297, 264] width 25 height 25
type input "[DATE]"
select select "5"
select select "2025"
click at [1418, 306] on button "APPLY" at bounding box center [1419, 303] width 37 height 19
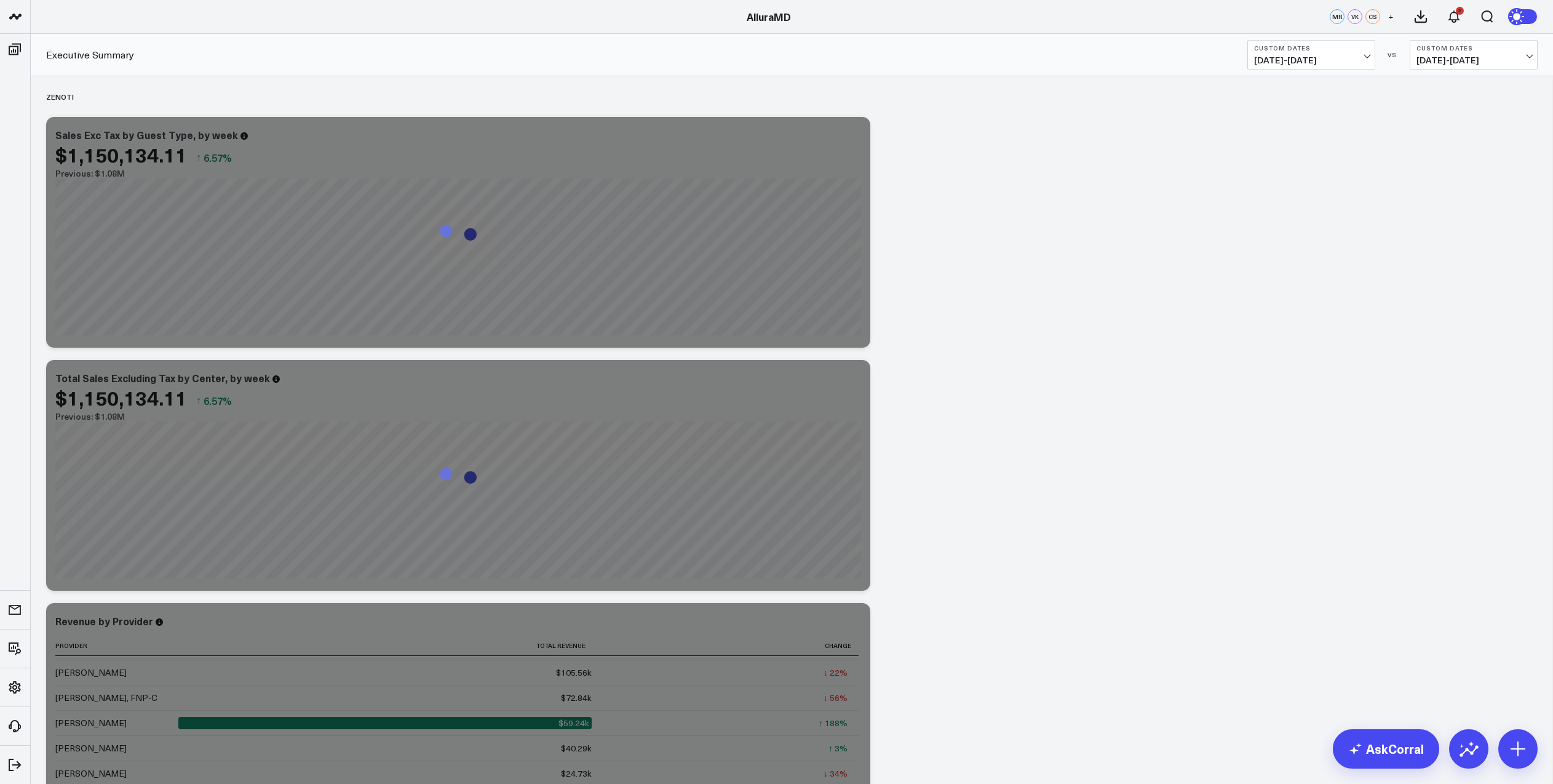
click at [1520, 56] on span "[DATE] - [DATE]" at bounding box center [1474, 60] width 114 height 9
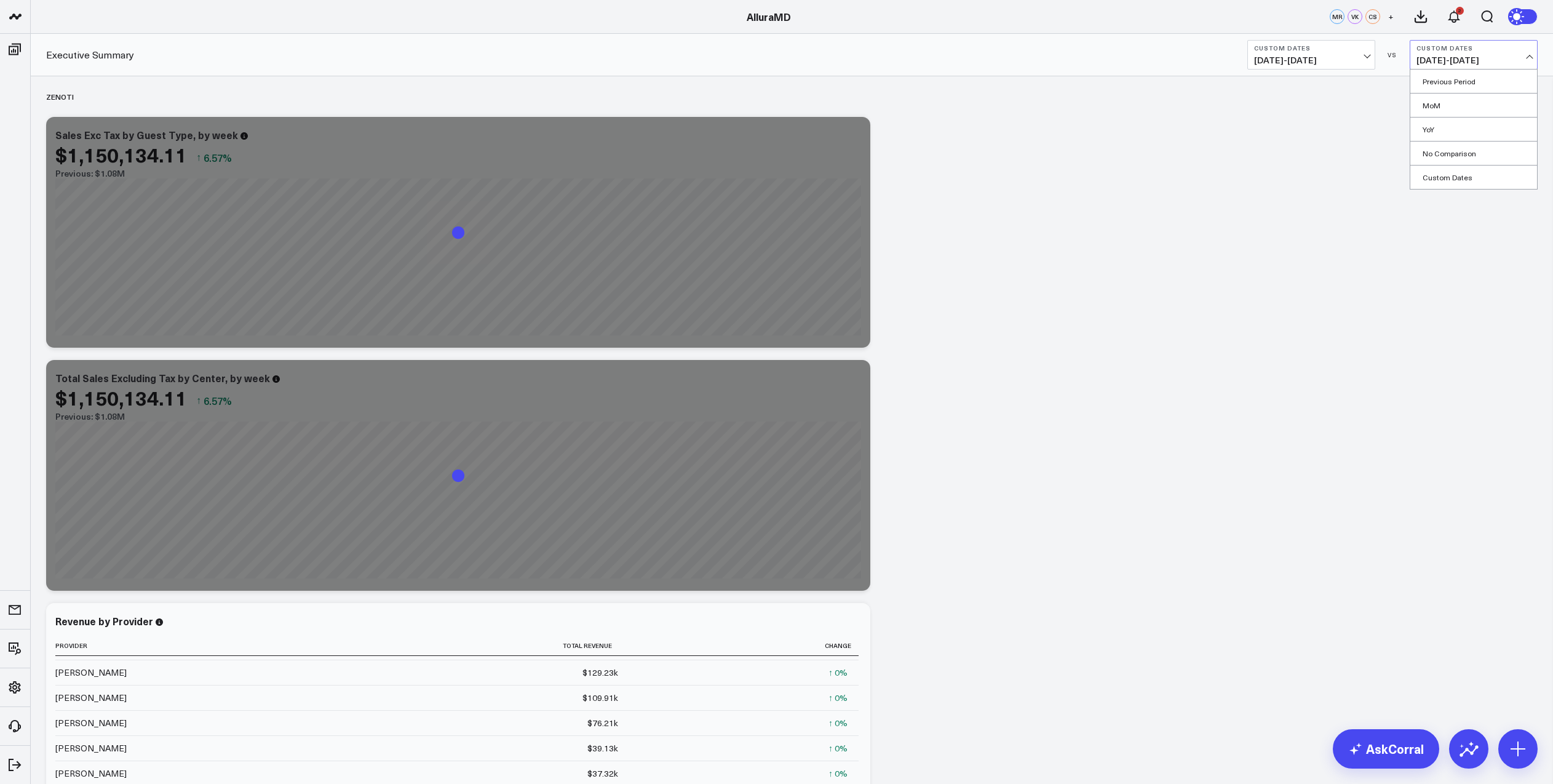
scroll to position [96, 0]
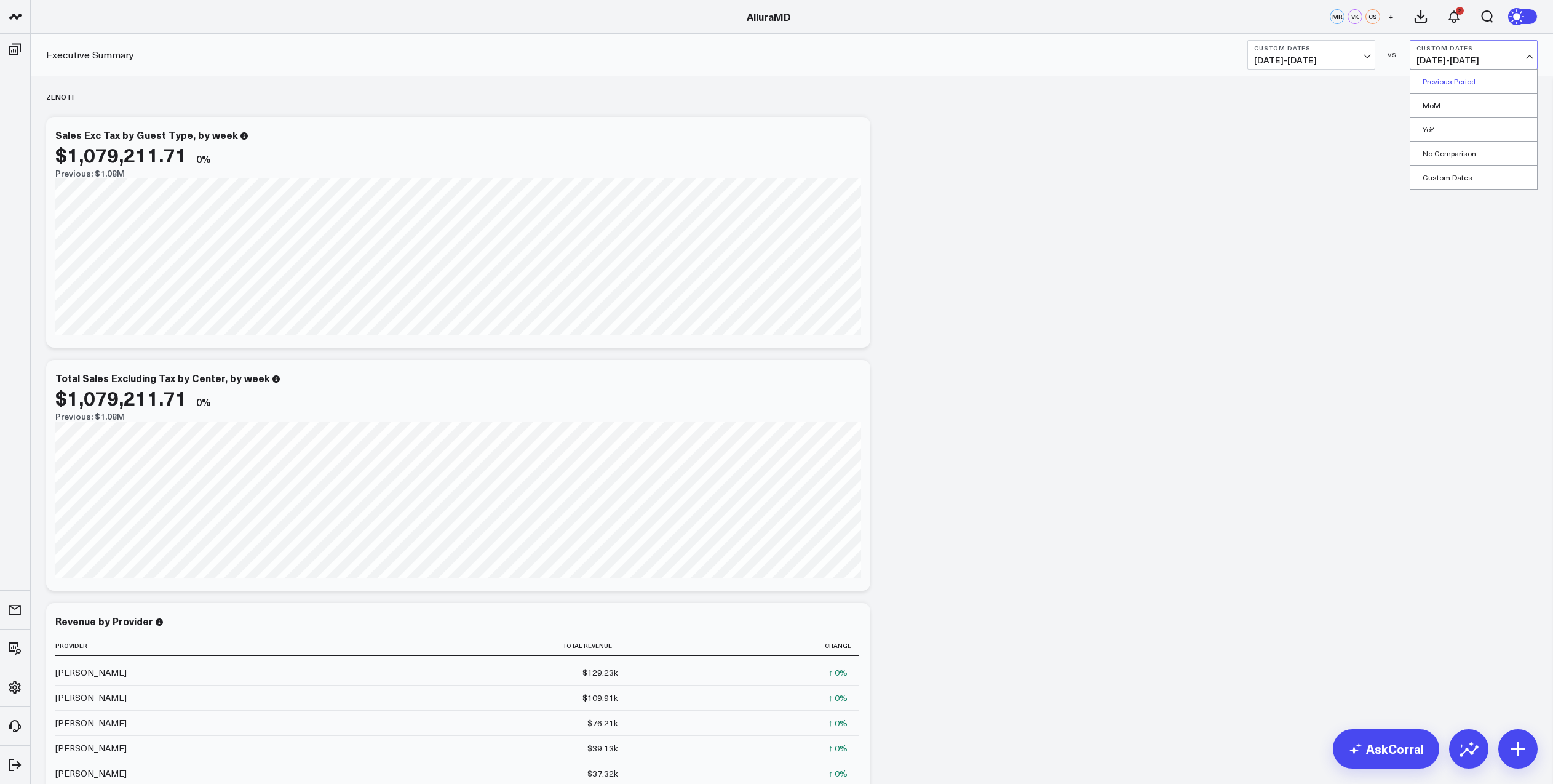
click at [1464, 79] on link "Previous Period" at bounding box center [1474, 81] width 127 height 24
click at [1523, 57] on span "[DATE] - [DATE]" at bounding box center [1474, 60] width 114 height 9
click at [1464, 177] on link "Custom Dates" at bounding box center [1474, 177] width 127 height 24
select select "7"
select select "2025"
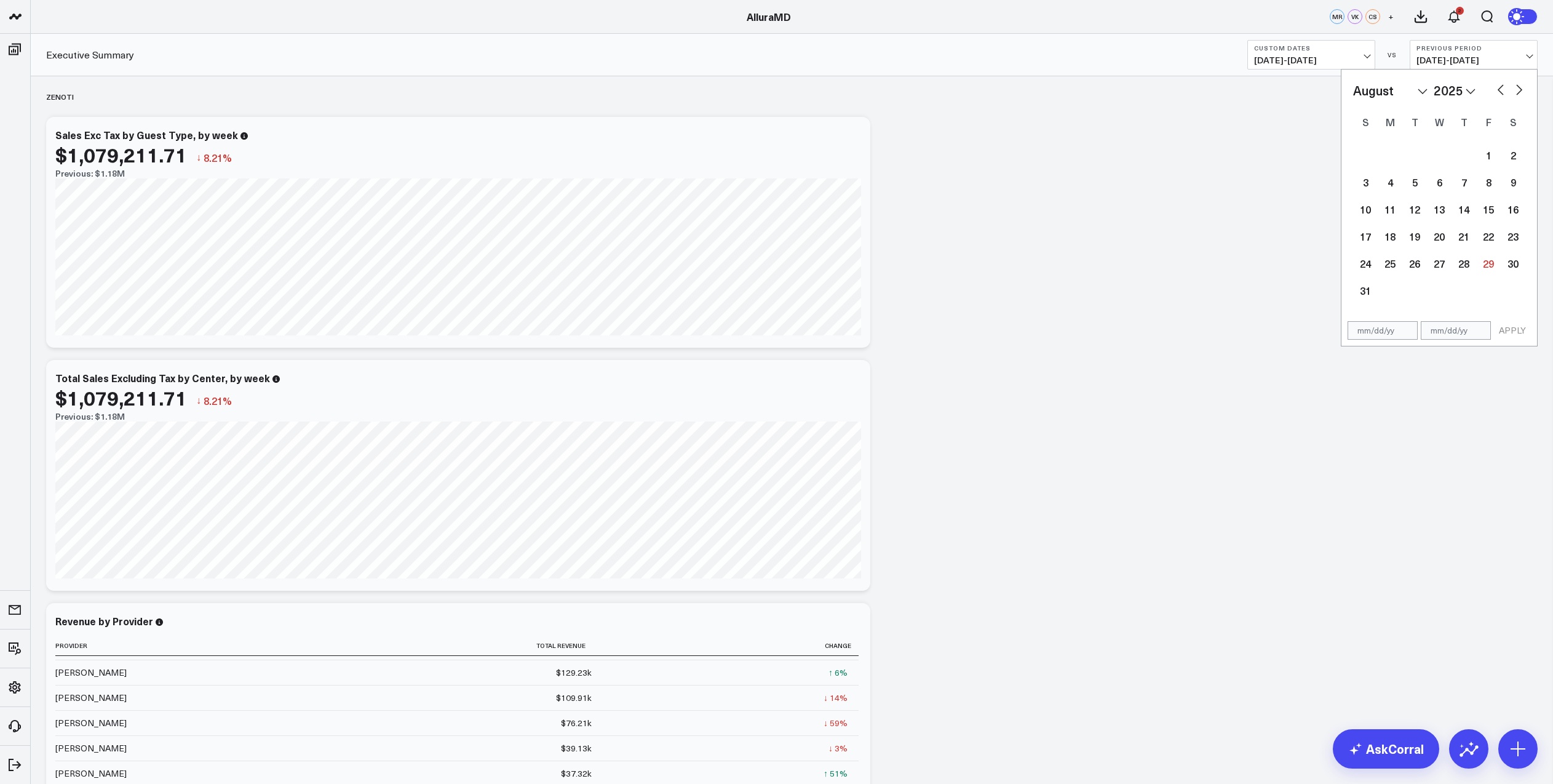
click at [1425, 90] on select "January February March April May June July August September October November De…" at bounding box center [1390, 91] width 75 height 19
select select "2025"
click at [1443, 157] on div "1" at bounding box center [1440, 155] width 25 height 25
type input "[DATE]"
select select "2025"
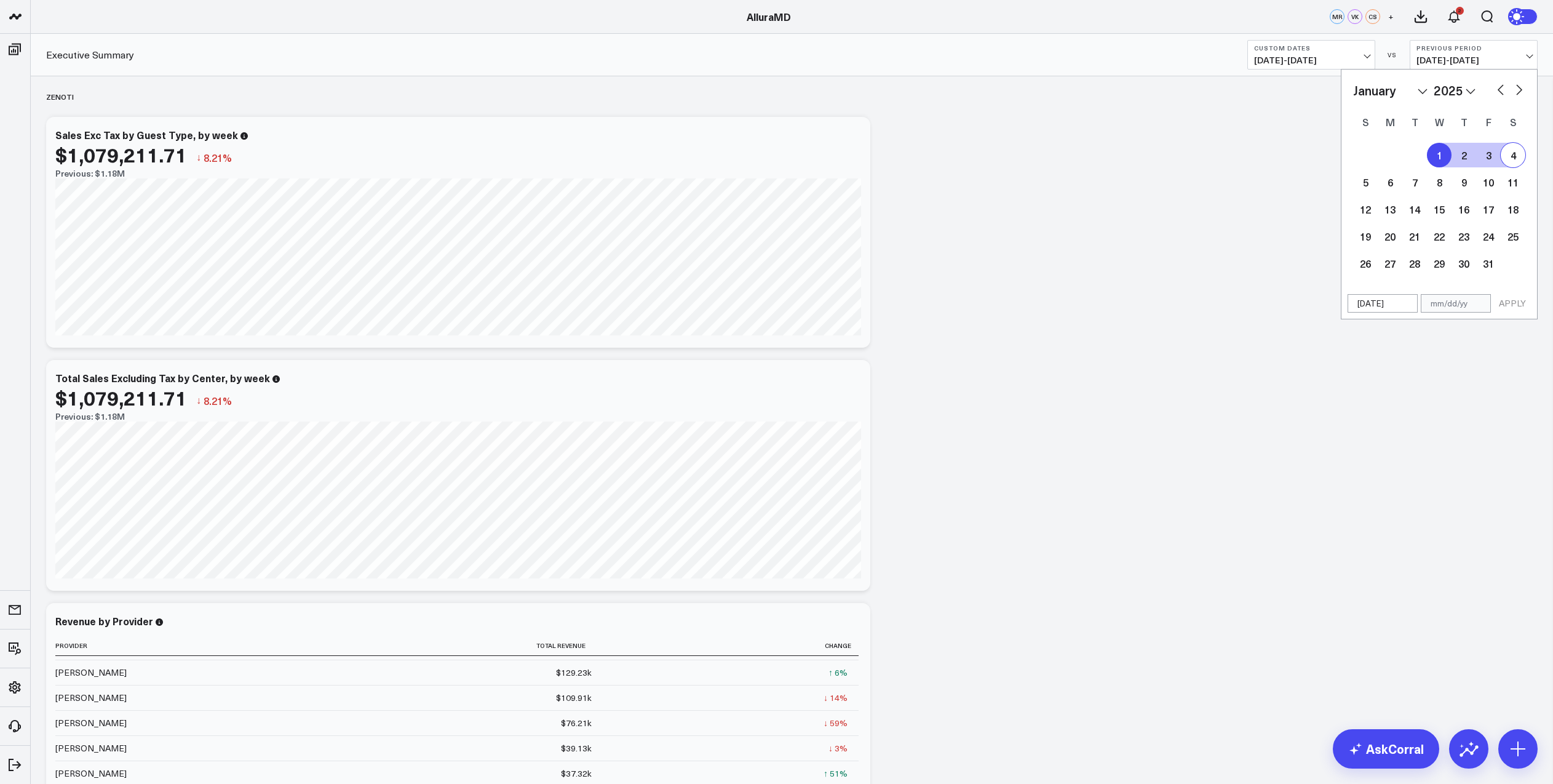
click at [1520, 94] on button "button" at bounding box center [1519, 89] width 12 height 15
select select "2"
select select "2025"
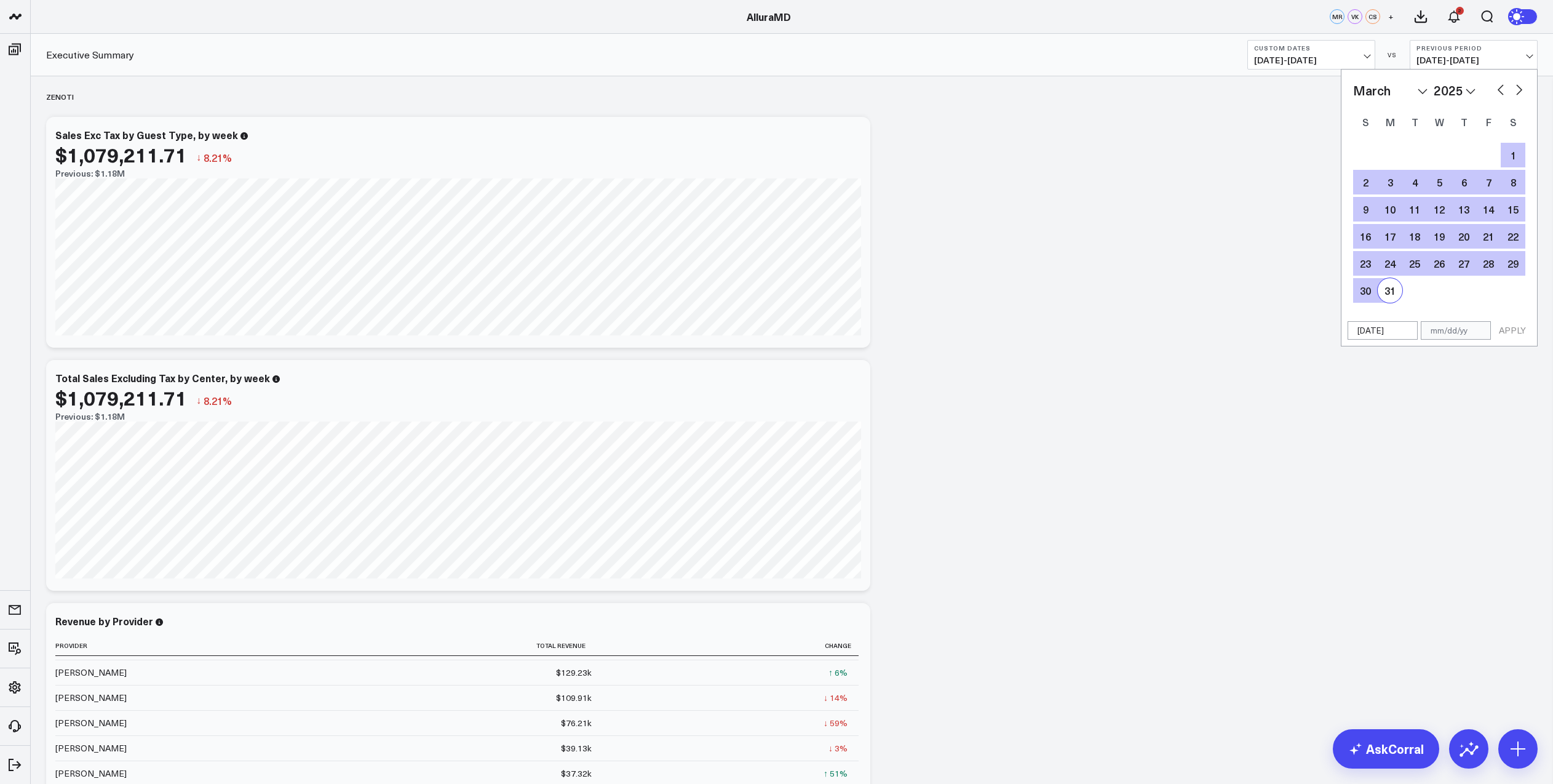
click at [1391, 286] on div "31" at bounding box center [1391, 290] width 25 height 25
type input "[DATE]"
select select "2"
select select "2025"
click at [1501, 331] on button "APPLY" at bounding box center [1512, 331] width 37 height 19
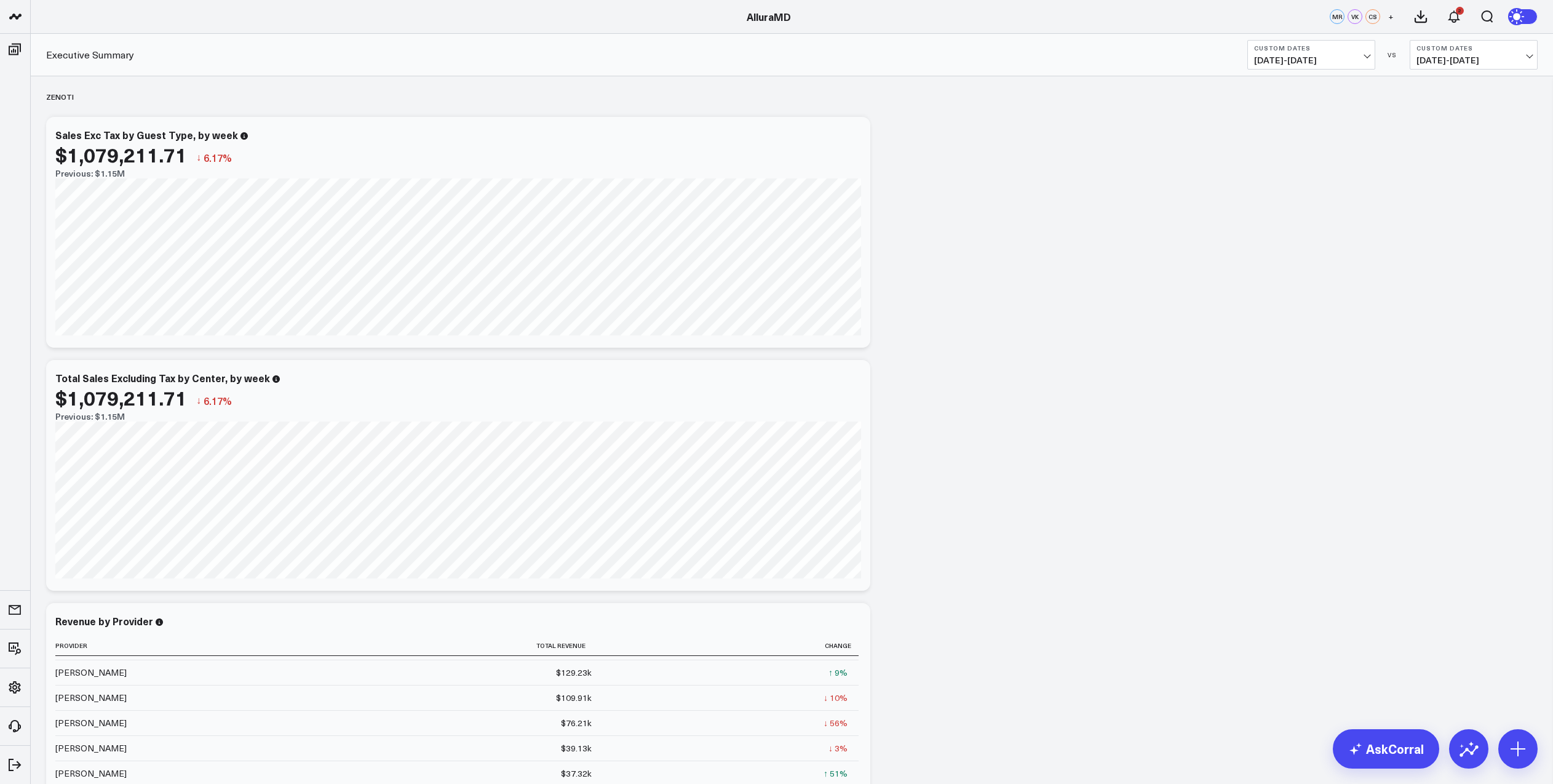
click at [1366, 59] on span "[DATE] - [DATE]" at bounding box center [1311, 60] width 114 height 9
click at [1291, 349] on link "QTD" at bounding box center [1311, 345] width 127 height 24
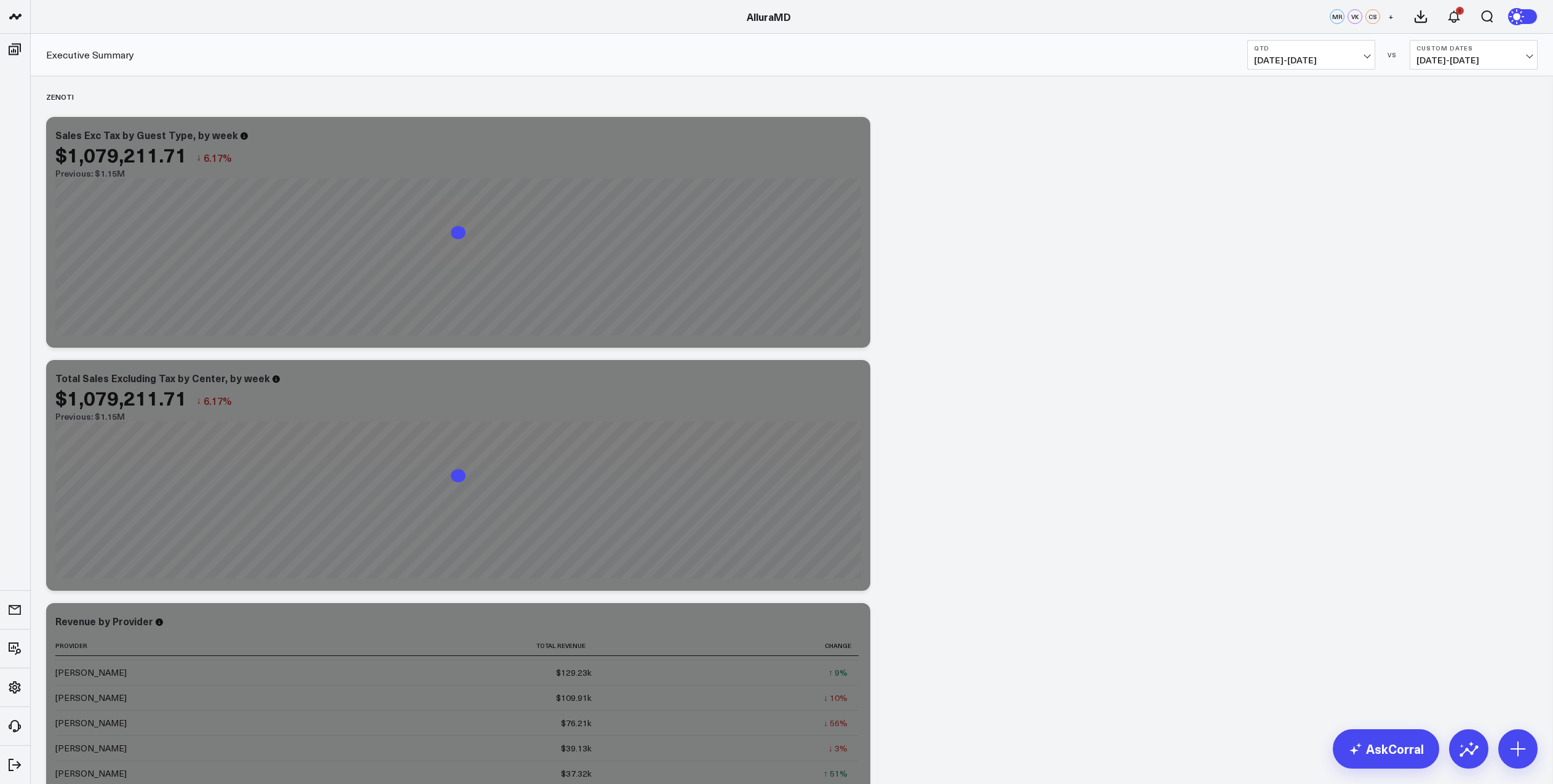
click at [1458, 58] on span "[DATE] - [DATE]" at bounding box center [1474, 60] width 114 height 9
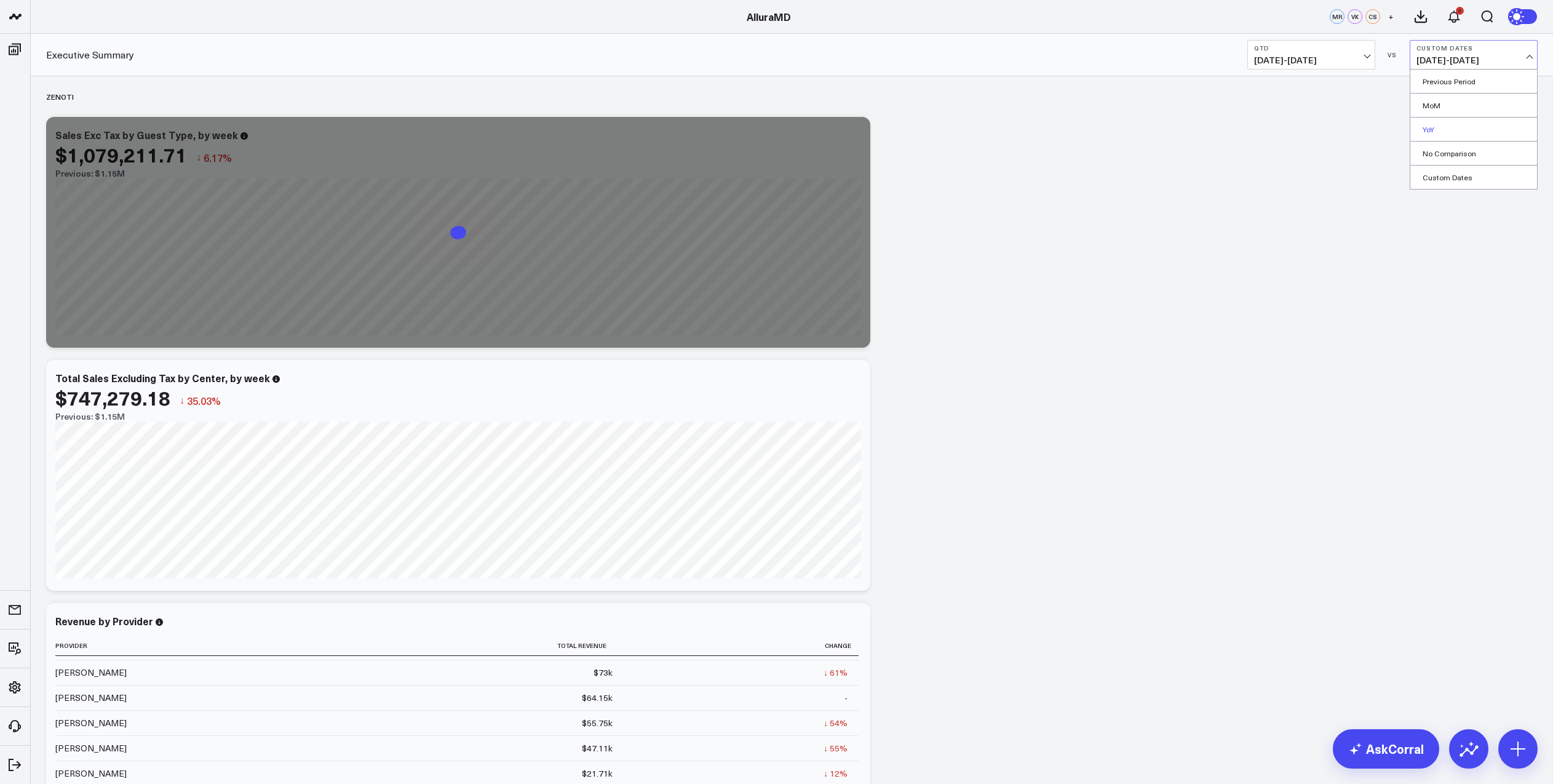
scroll to position [122, 0]
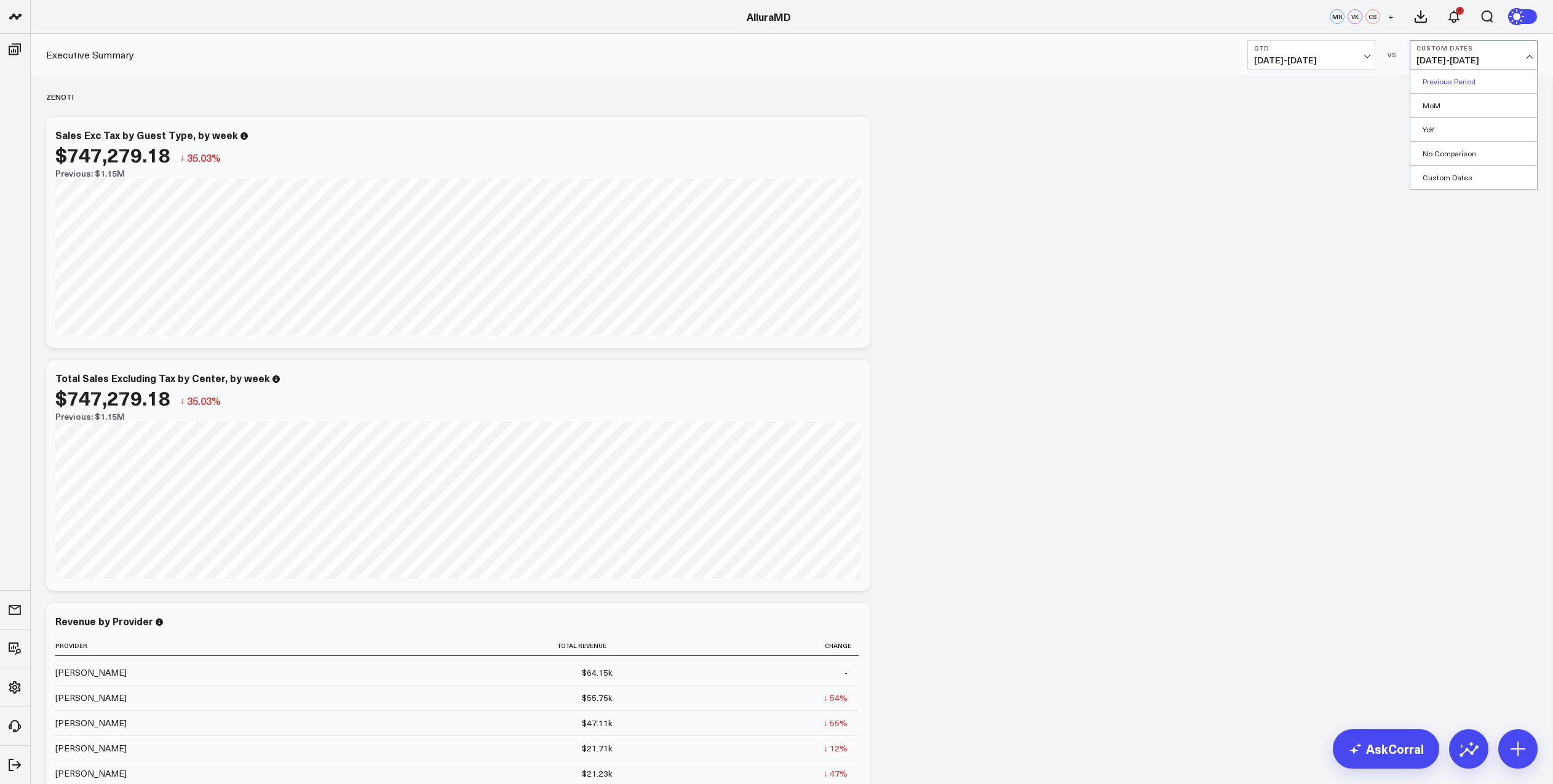
click at [1458, 83] on link "Previous Period" at bounding box center [1474, 81] width 127 height 24
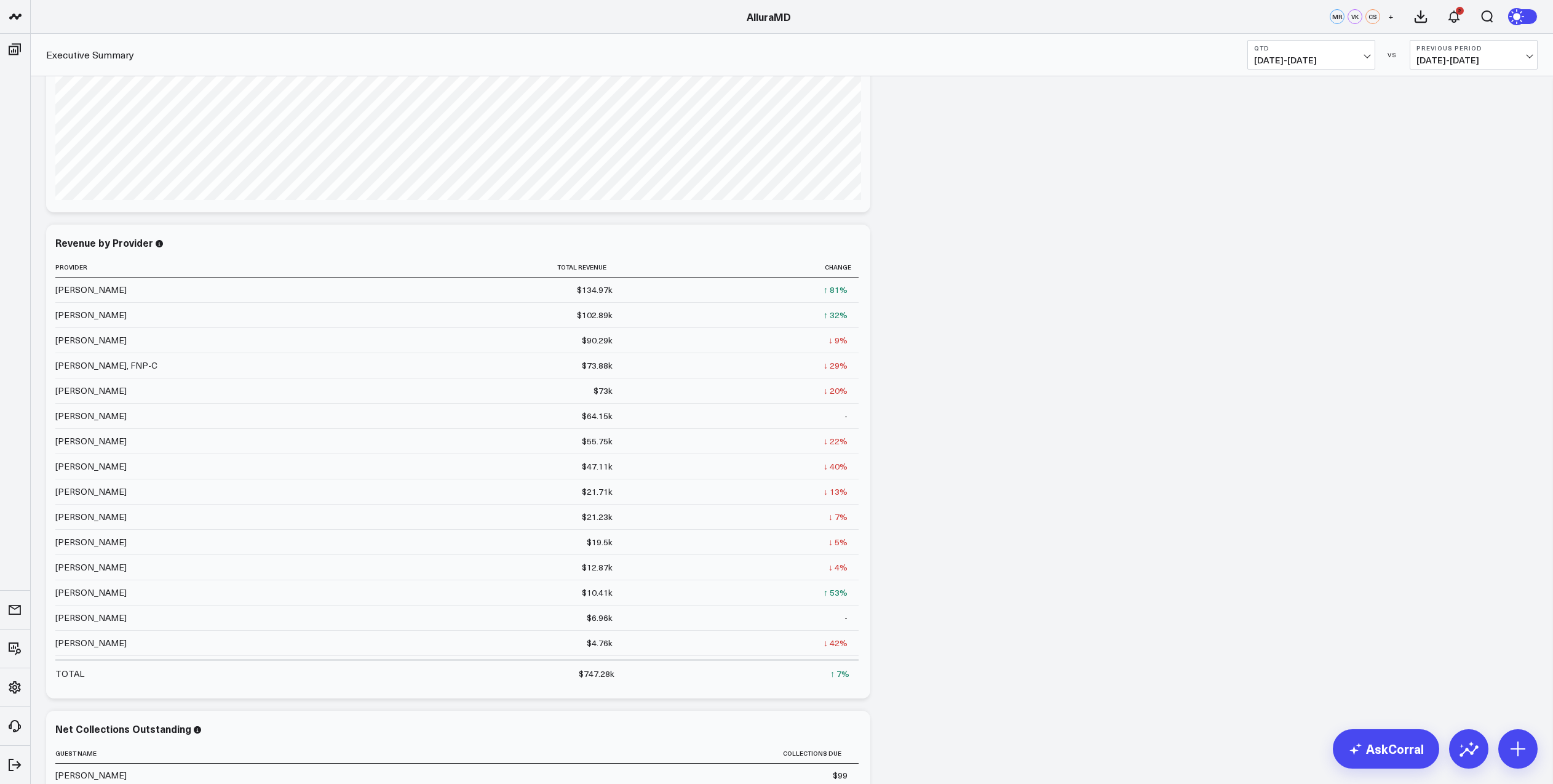
click at [1364, 56] on span "[DATE] - [DATE]" at bounding box center [1311, 60] width 114 height 9
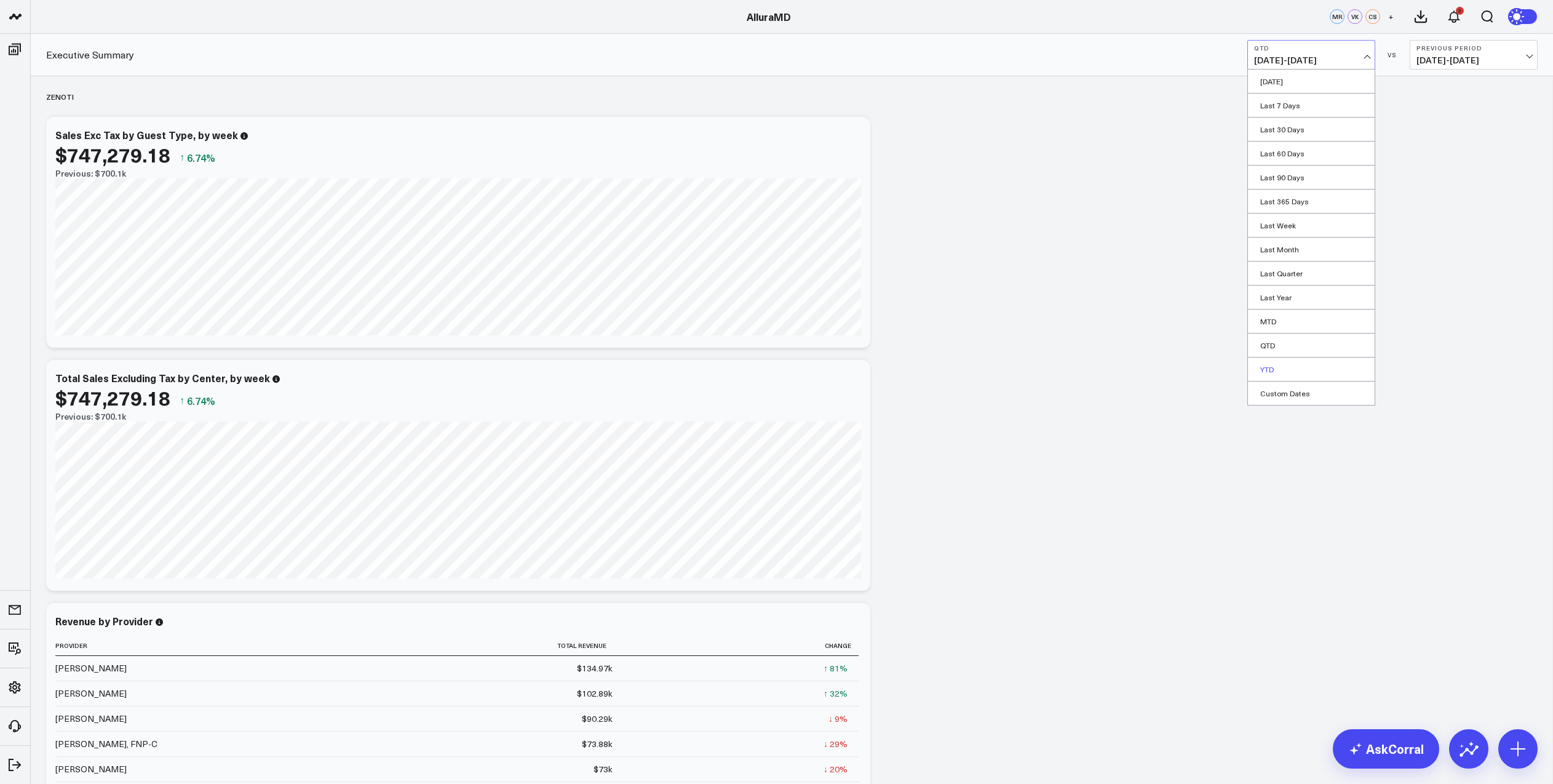
click at [1283, 373] on link "YTD" at bounding box center [1311, 368] width 127 height 24
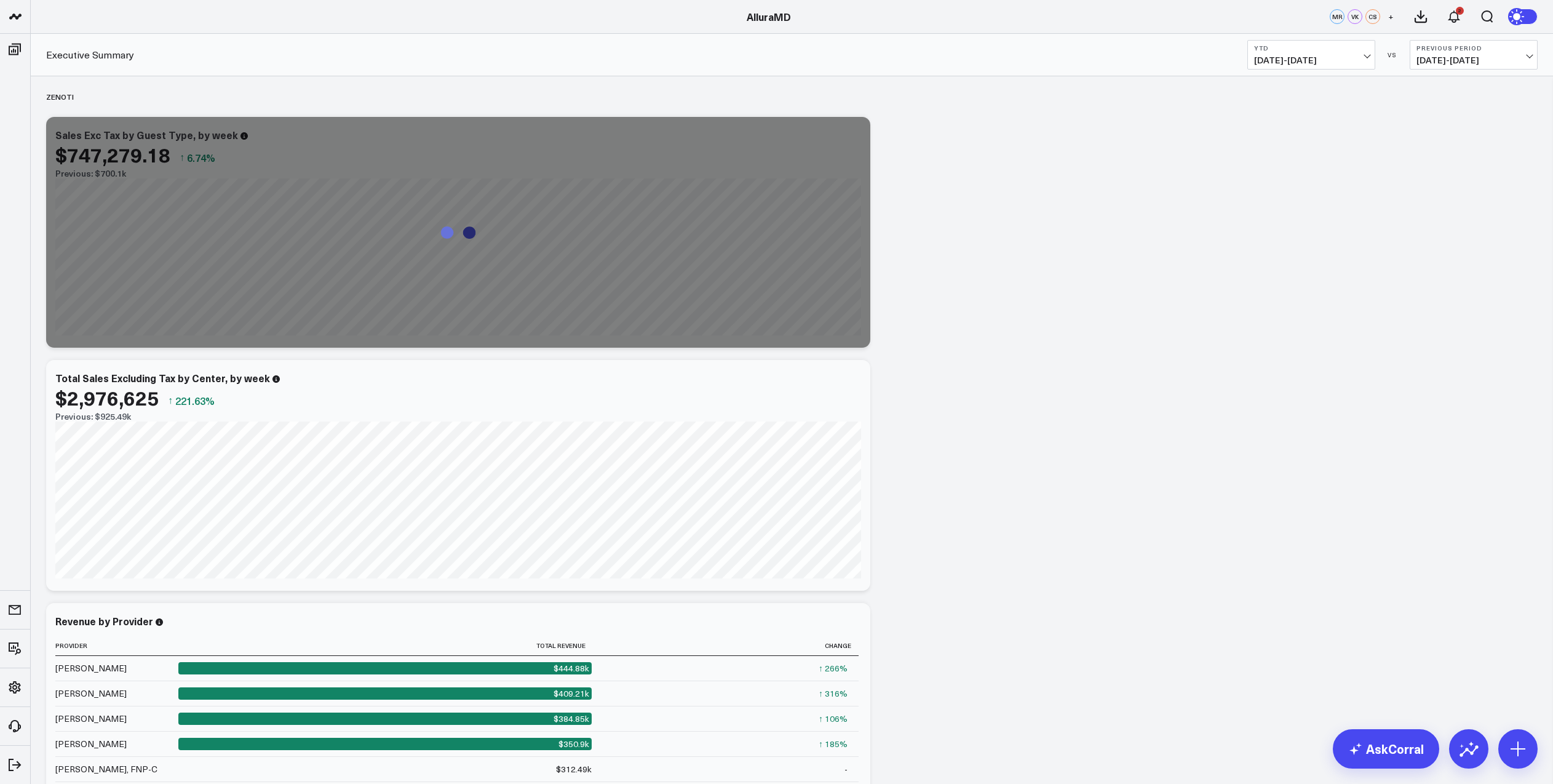
click at [1513, 60] on span "[DATE] - [DATE]" at bounding box center [1474, 60] width 114 height 9
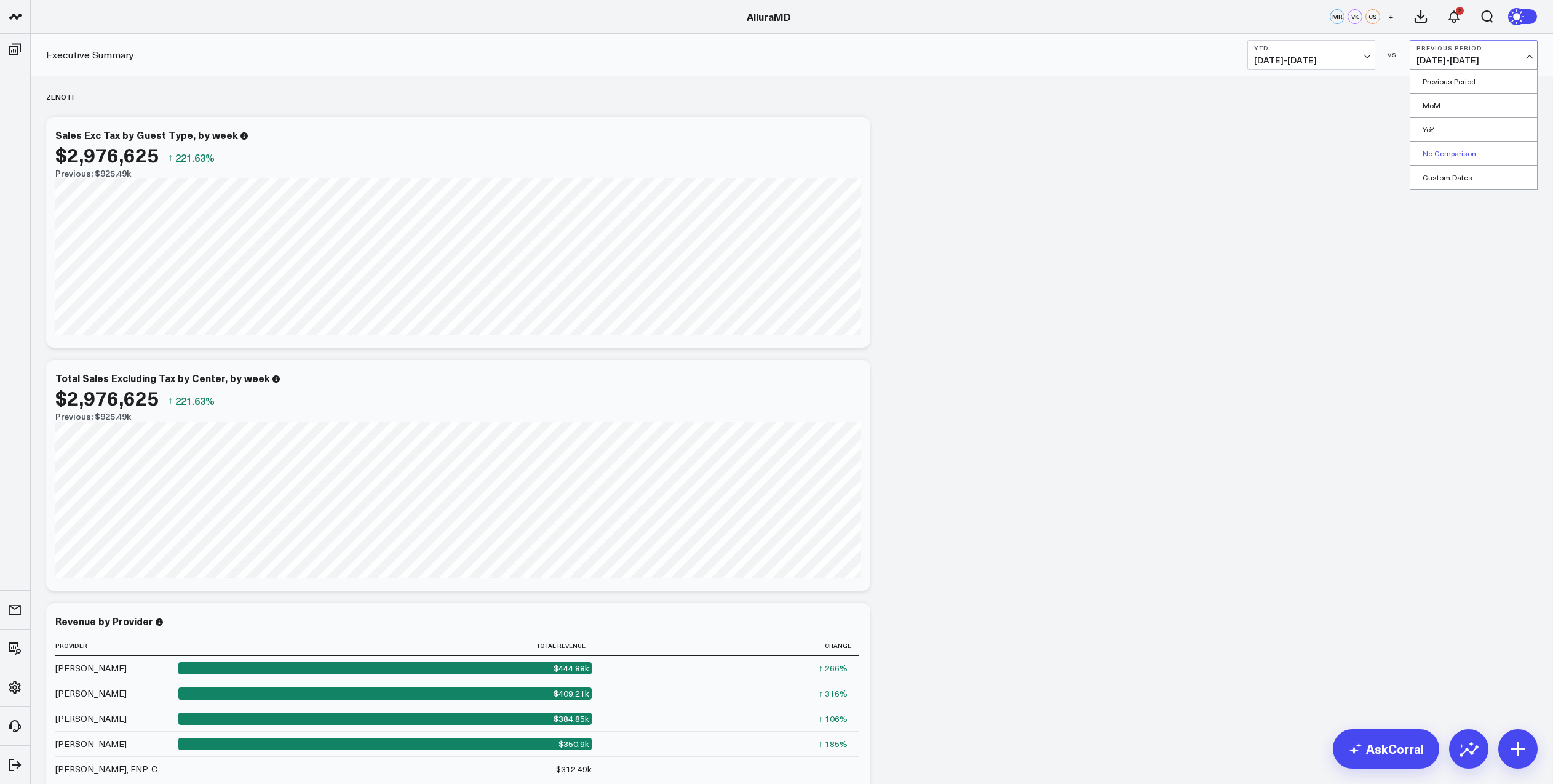
click at [1462, 148] on link "No Comparison" at bounding box center [1474, 153] width 127 height 24
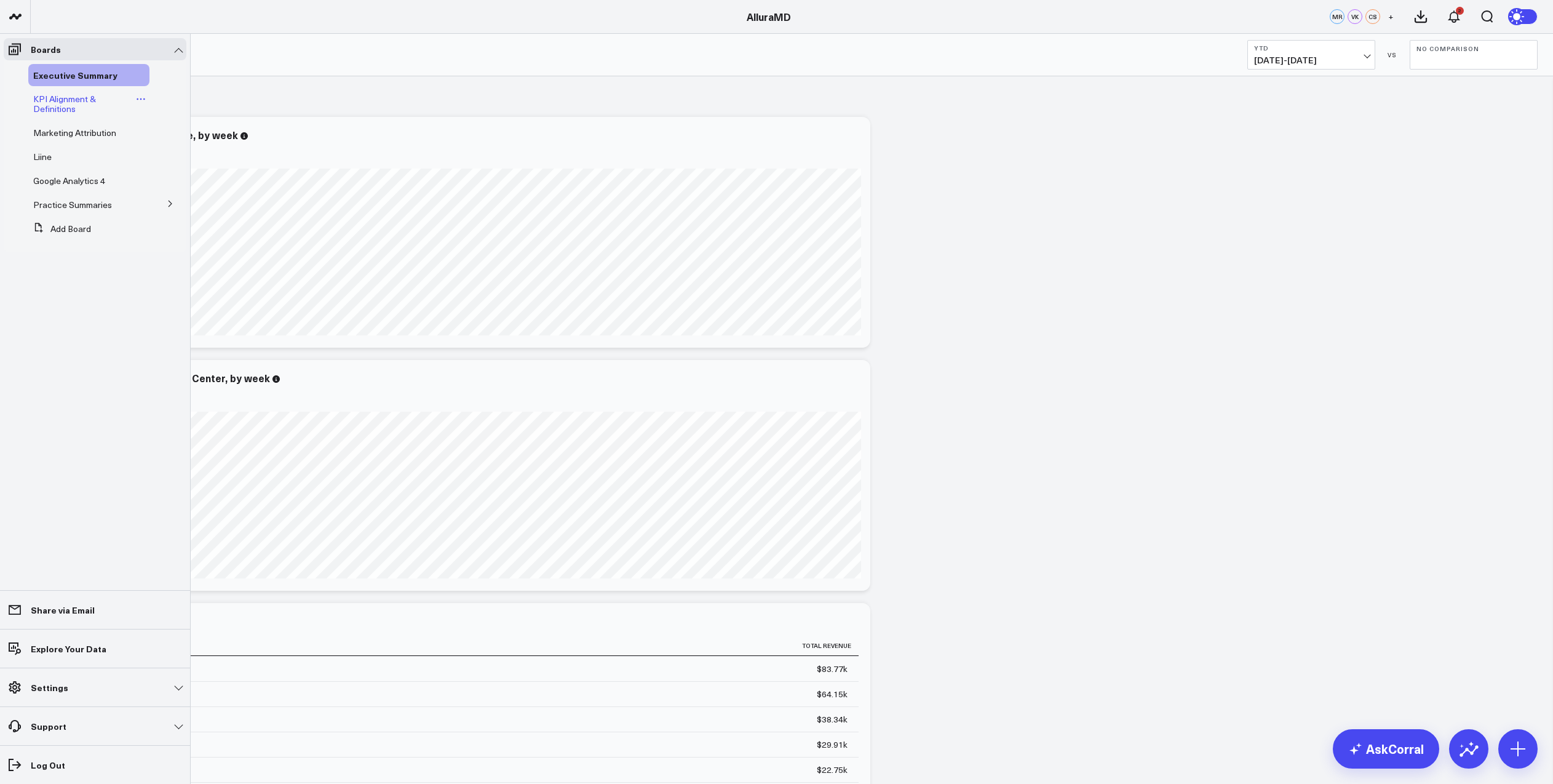
click at [60, 102] on span "KPI Alignment & Definitions" at bounding box center [64, 103] width 62 height 22
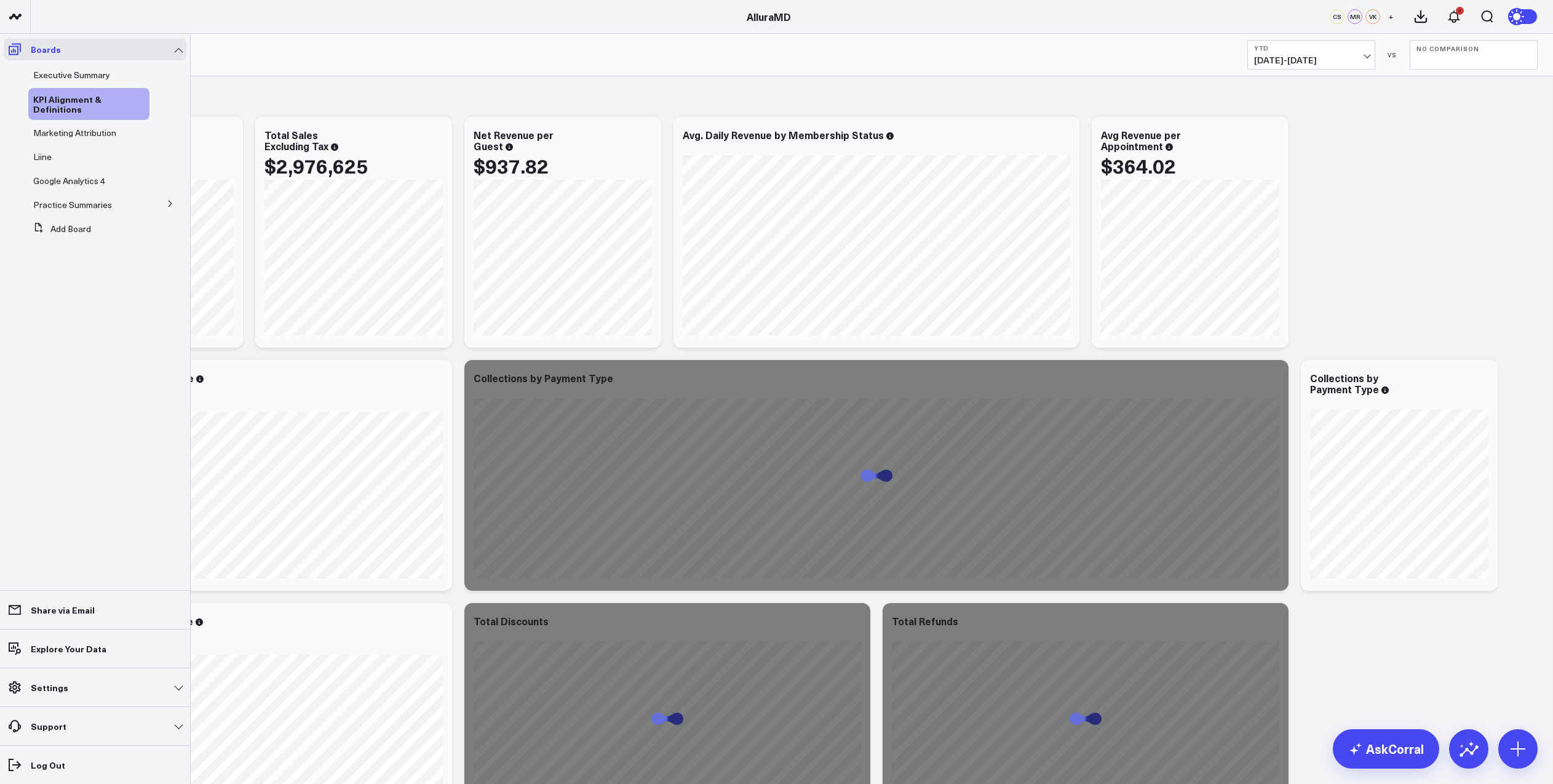
click at [10, 48] on icon at bounding box center [15, 49] width 15 height 15
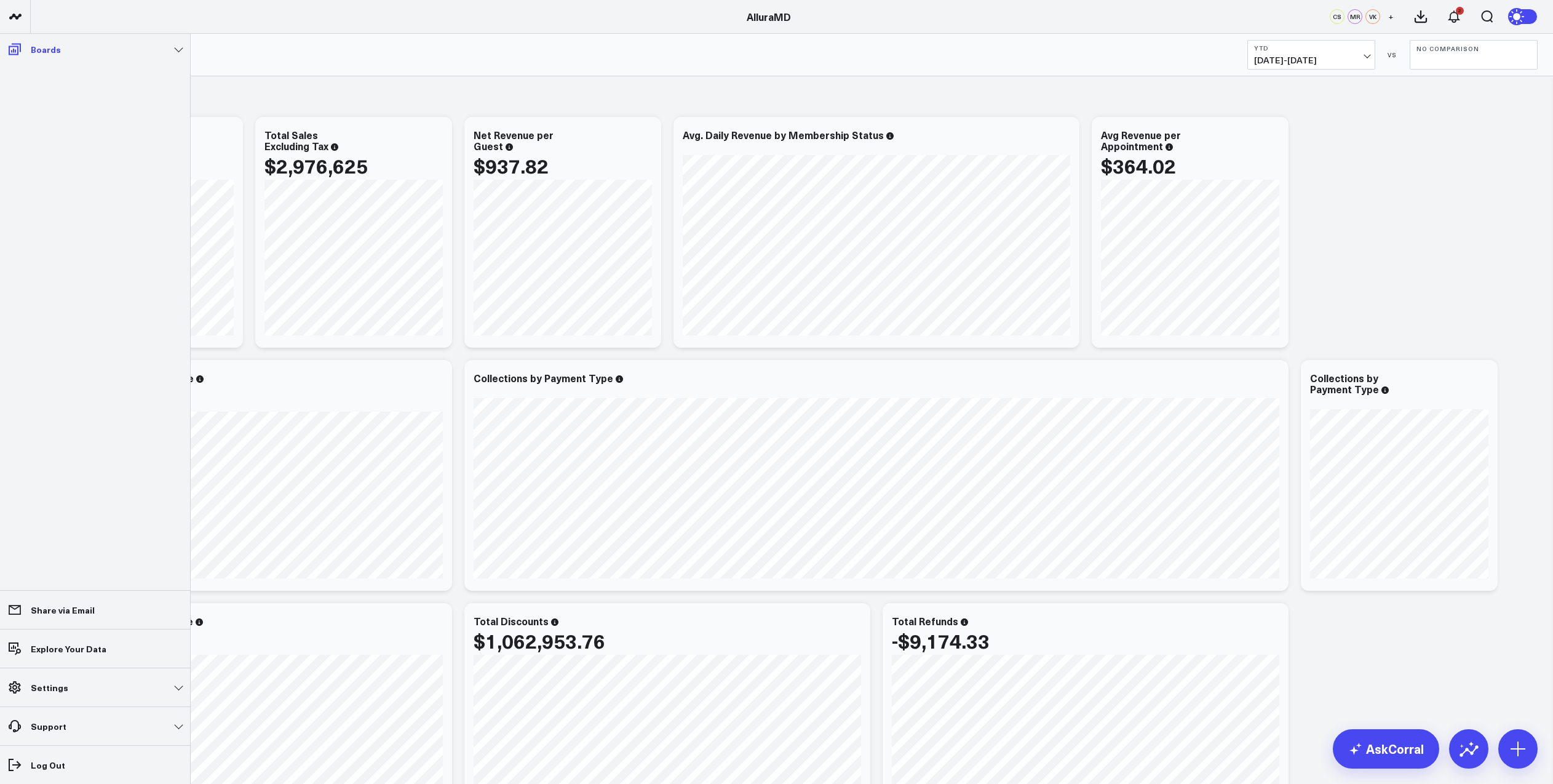
click at [128, 48] on link "Boards" at bounding box center [94, 48] width 182 height 22
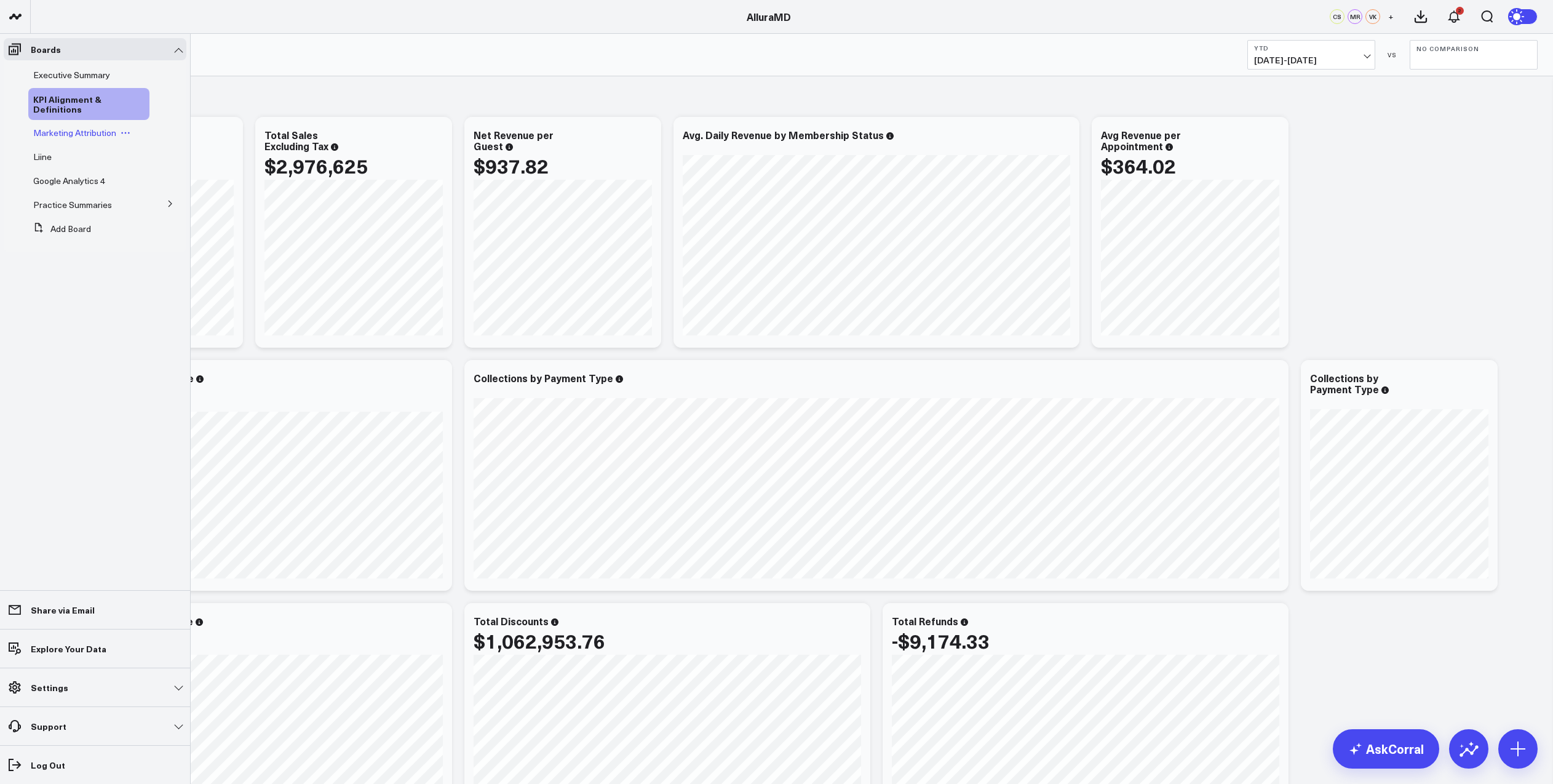
click at [53, 135] on span "Marketing Attribution" at bounding box center [75, 132] width 83 height 11
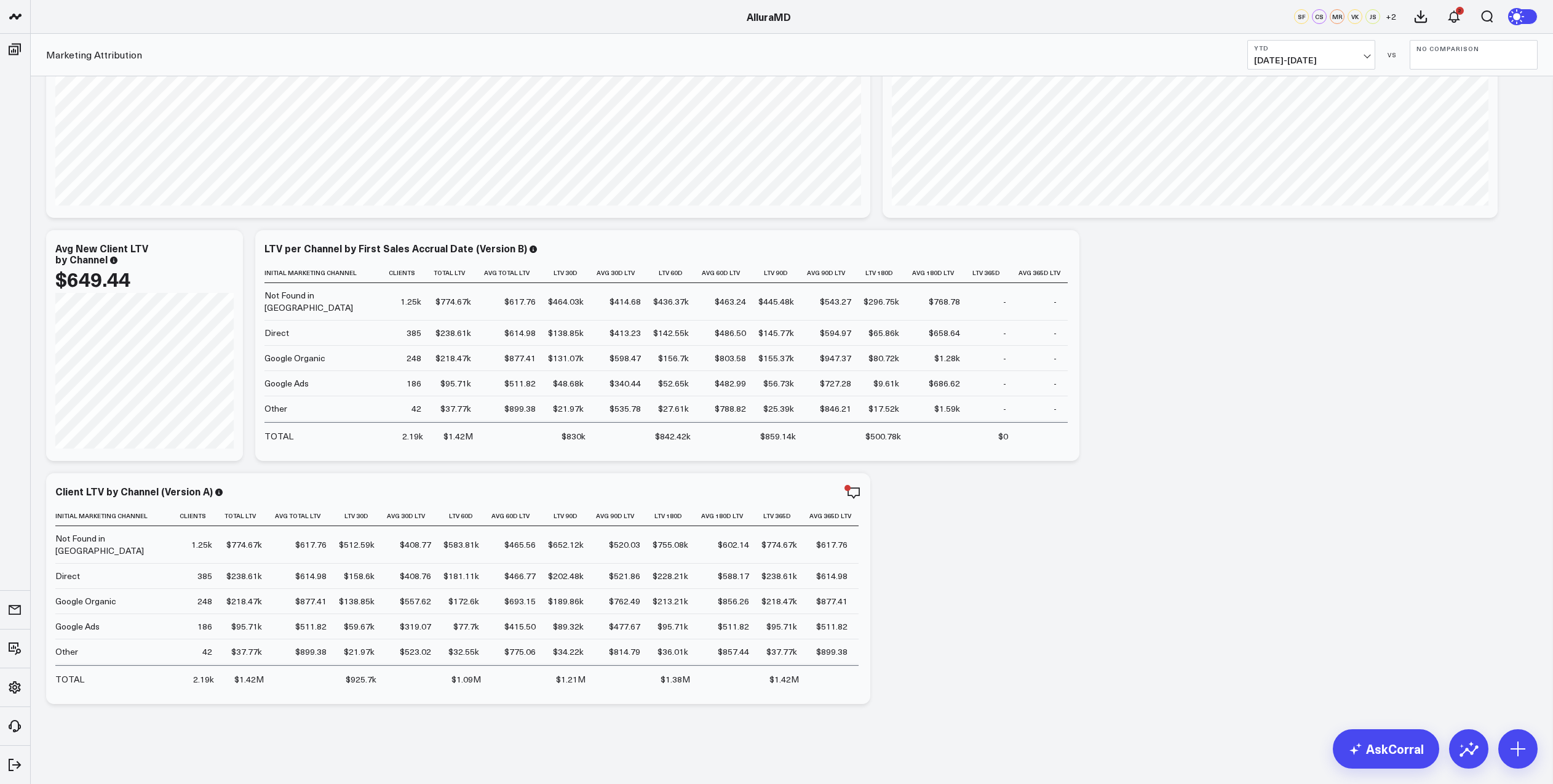
scroll to position [281, 0]
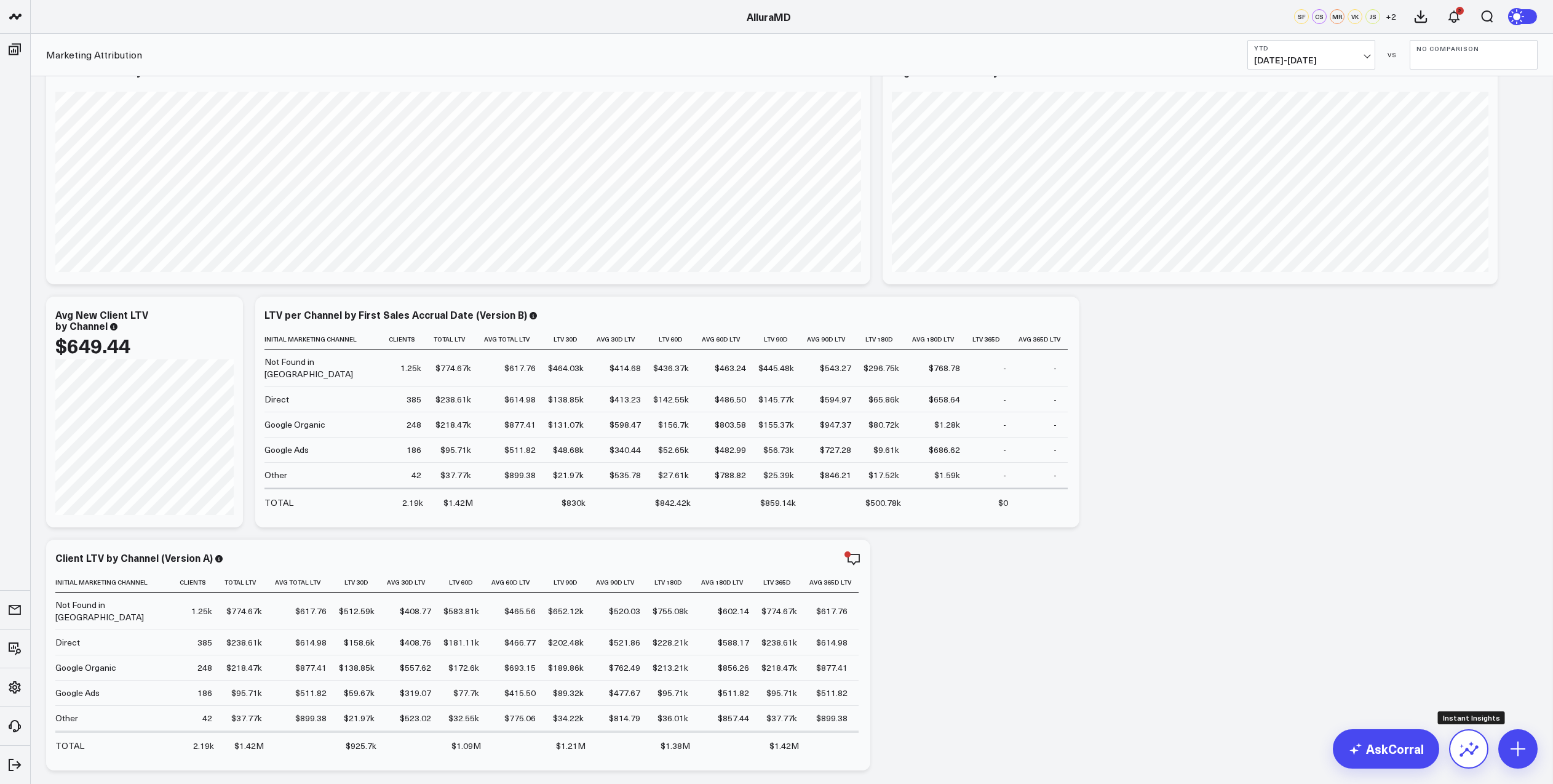
click at [1470, 746] on icon at bounding box center [1468, 748] width 20 height 20
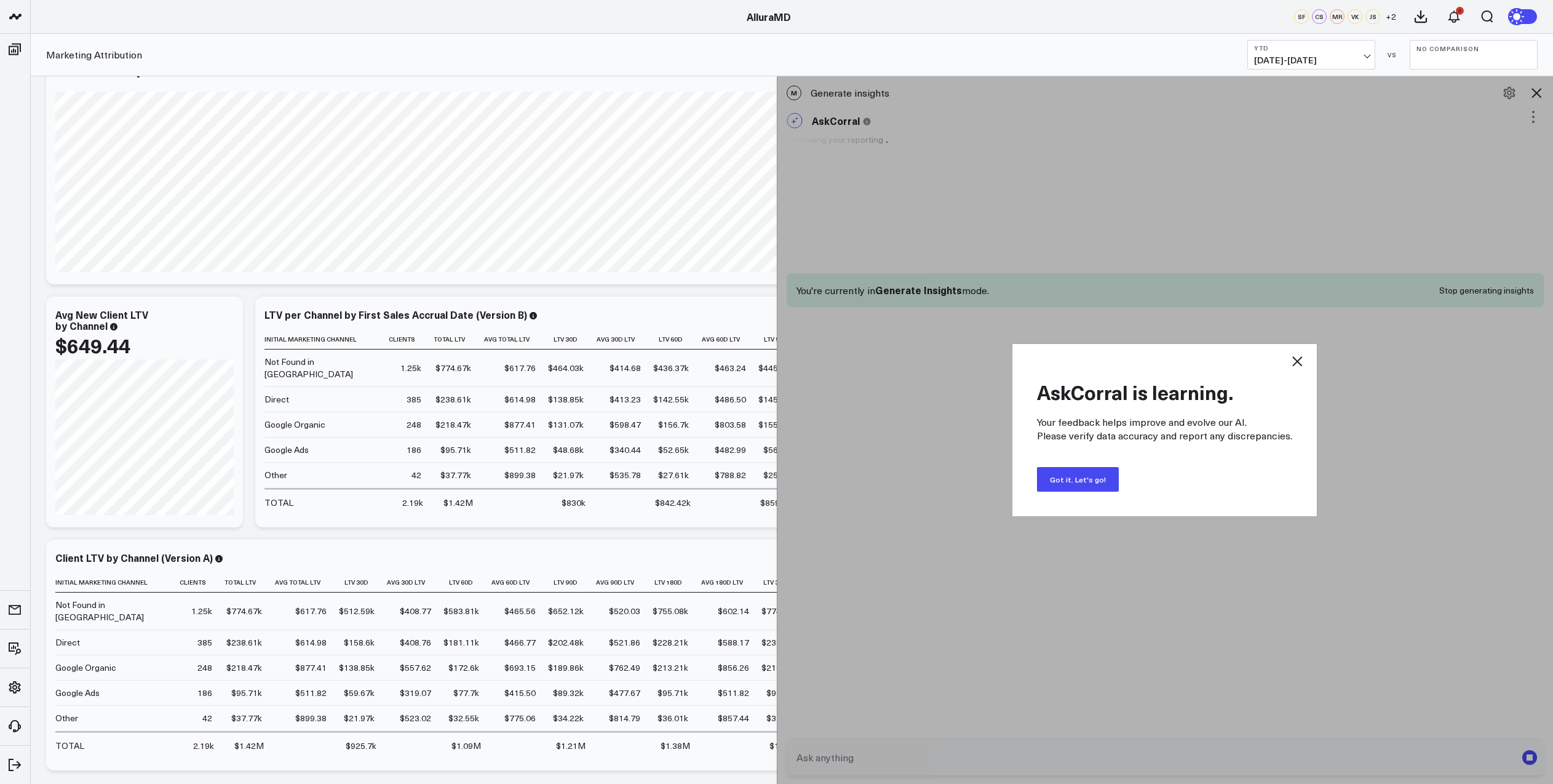
click at [1101, 484] on button "Got it. Let's go!" at bounding box center [1078, 479] width 82 height 25
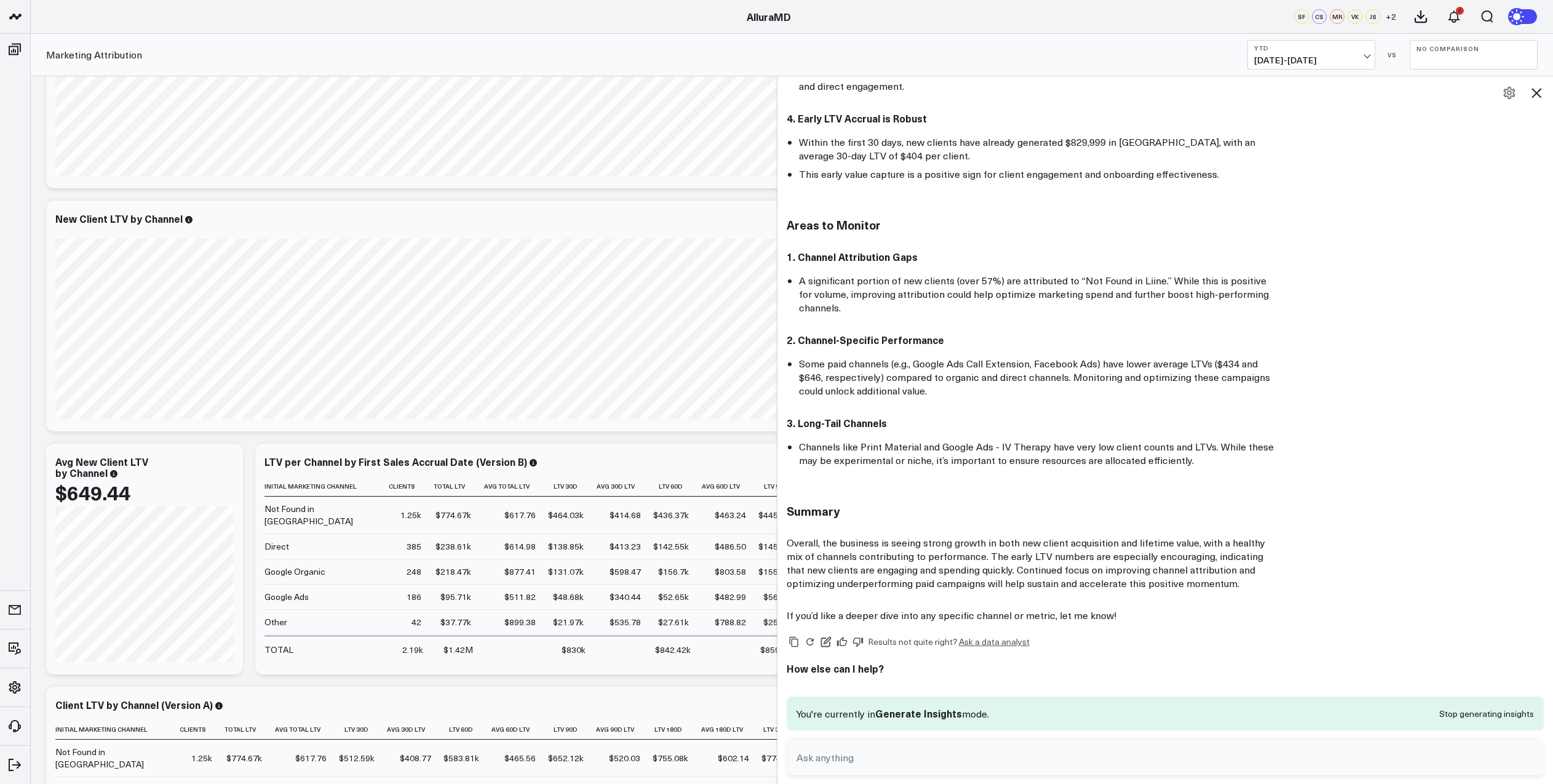
scroll to position [0, 0]
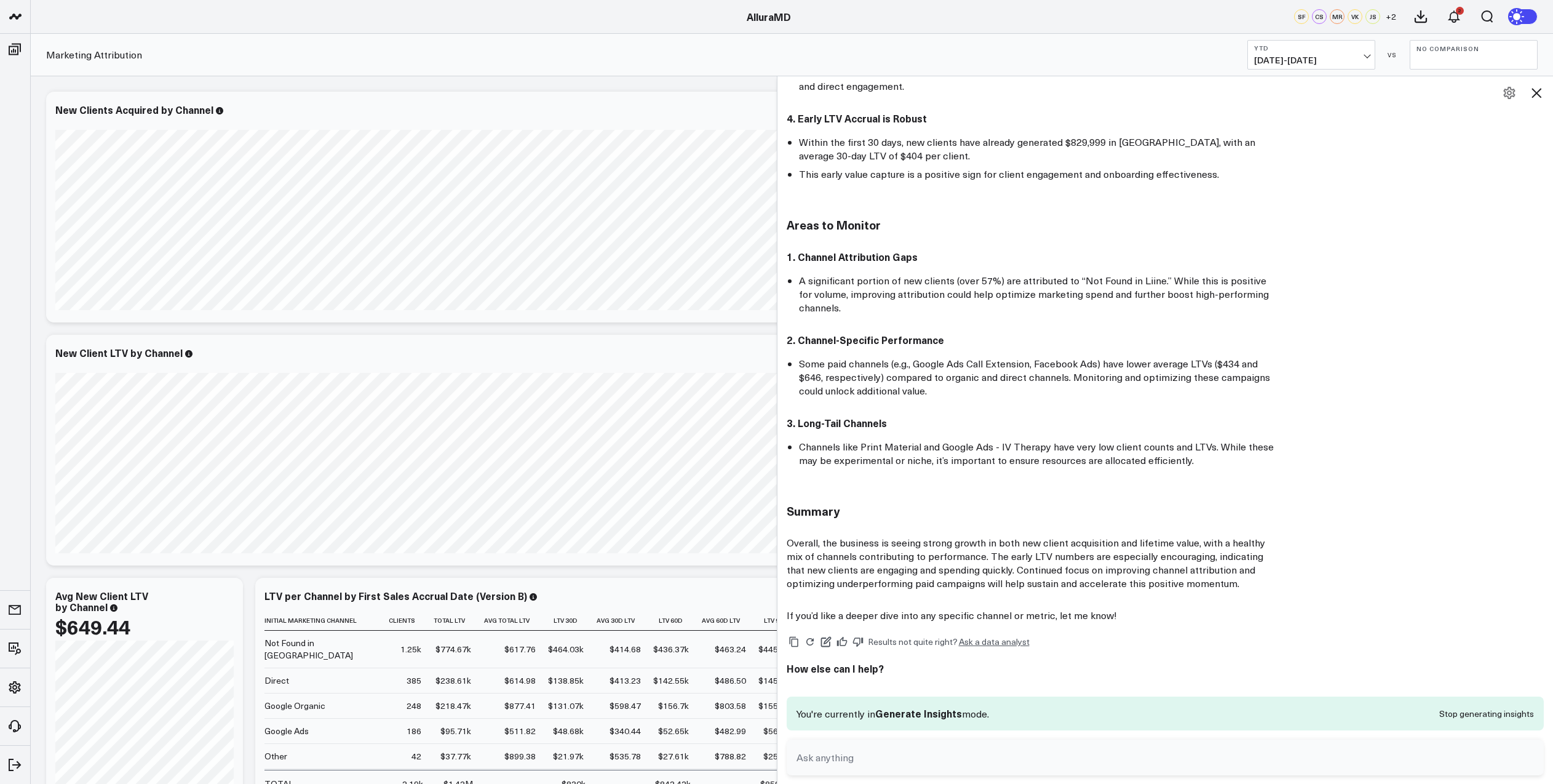
click at [1075, 310] on li "A significant portion of new clients (over 57%) are attributed to “Not Found in…" at bounding box center [1039, 294] width 480 height 41
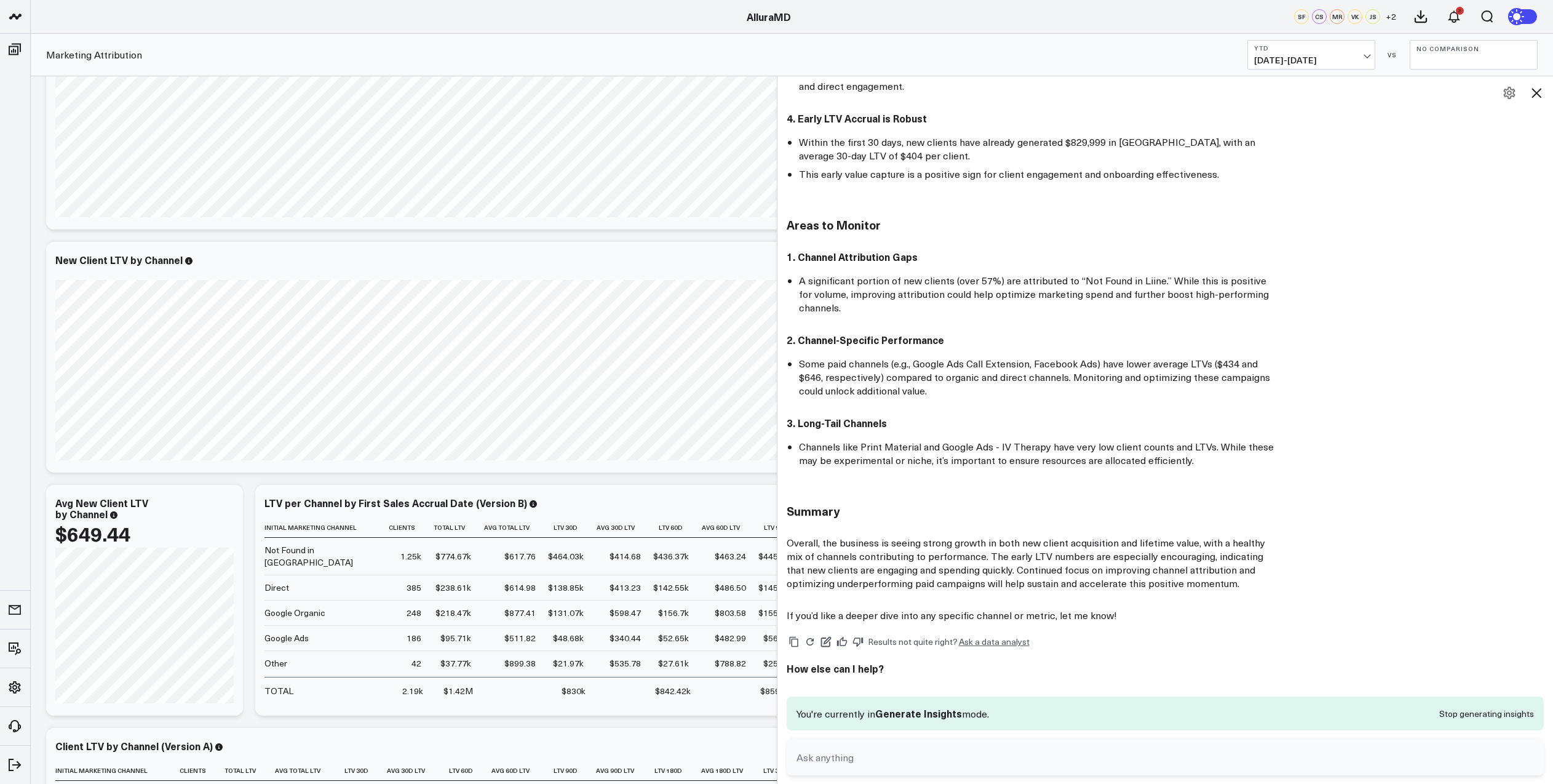
click at [842, 754] on textarea at bounding box center [1155, 757] width 724 height 22
type textarea "lets dive deeper into facebook ads"
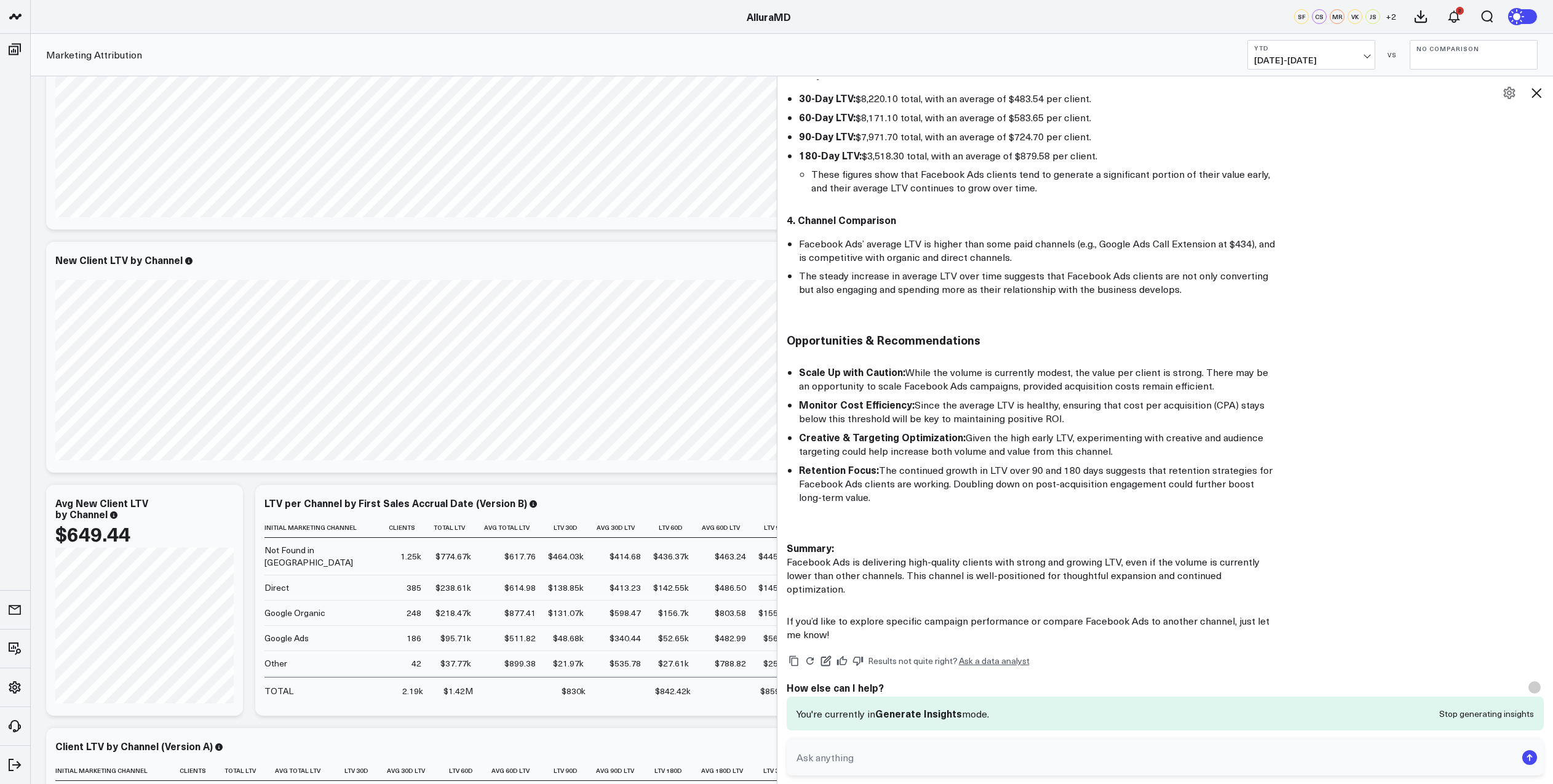
scroll to position [1382, 0]
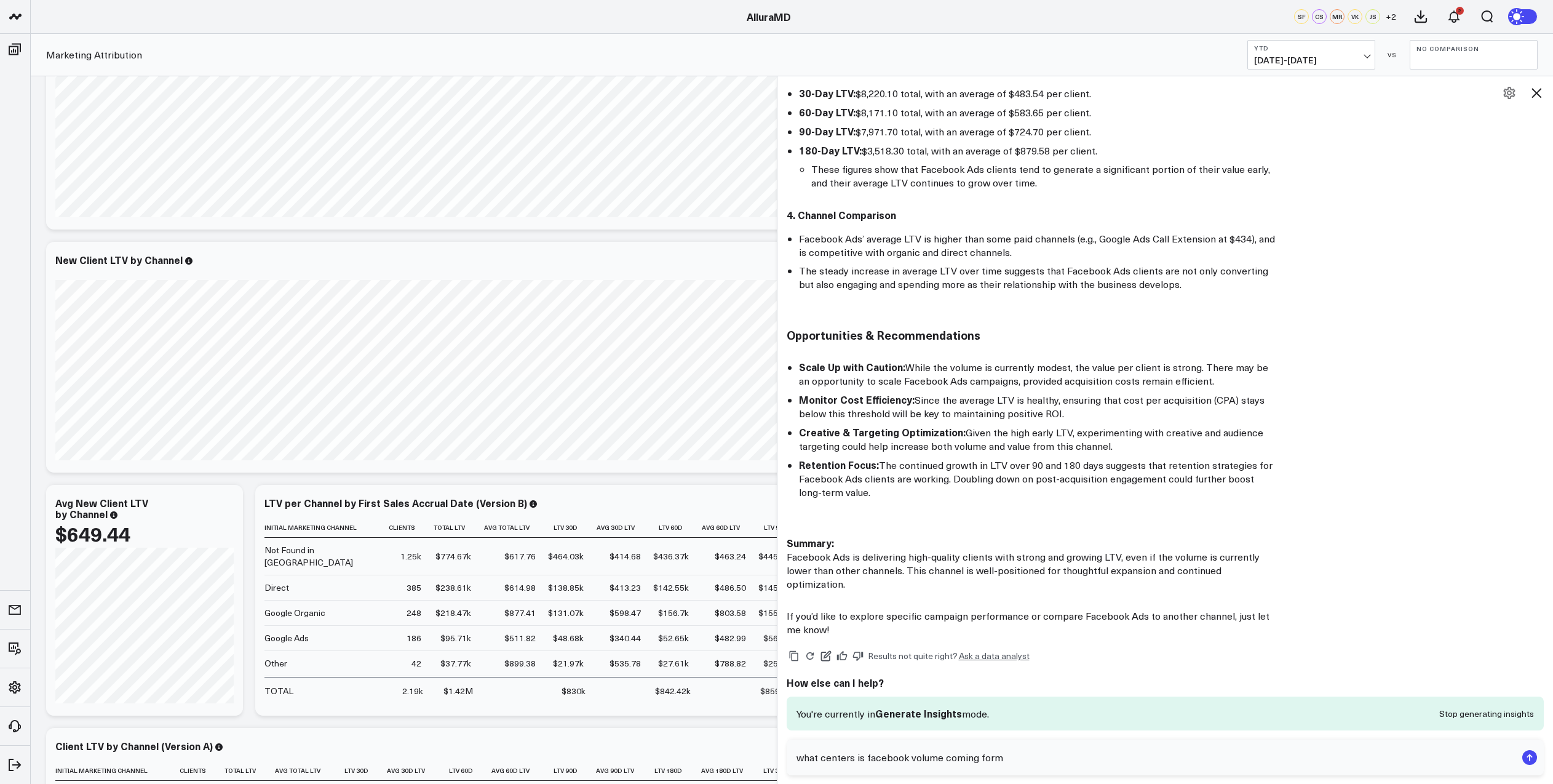
type textarea "what centers is facebook volume coming form"
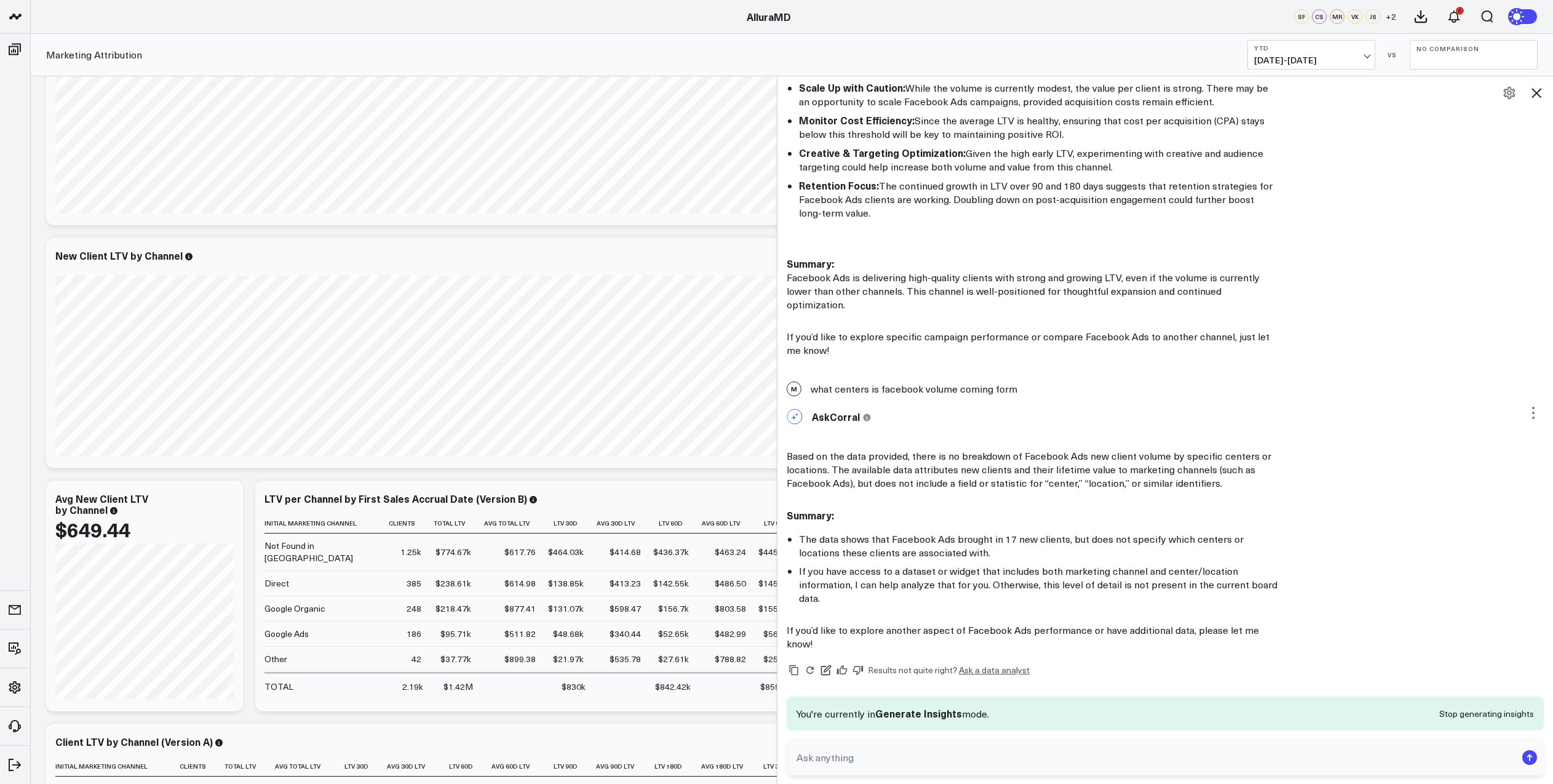
scroll to position [0, 0]
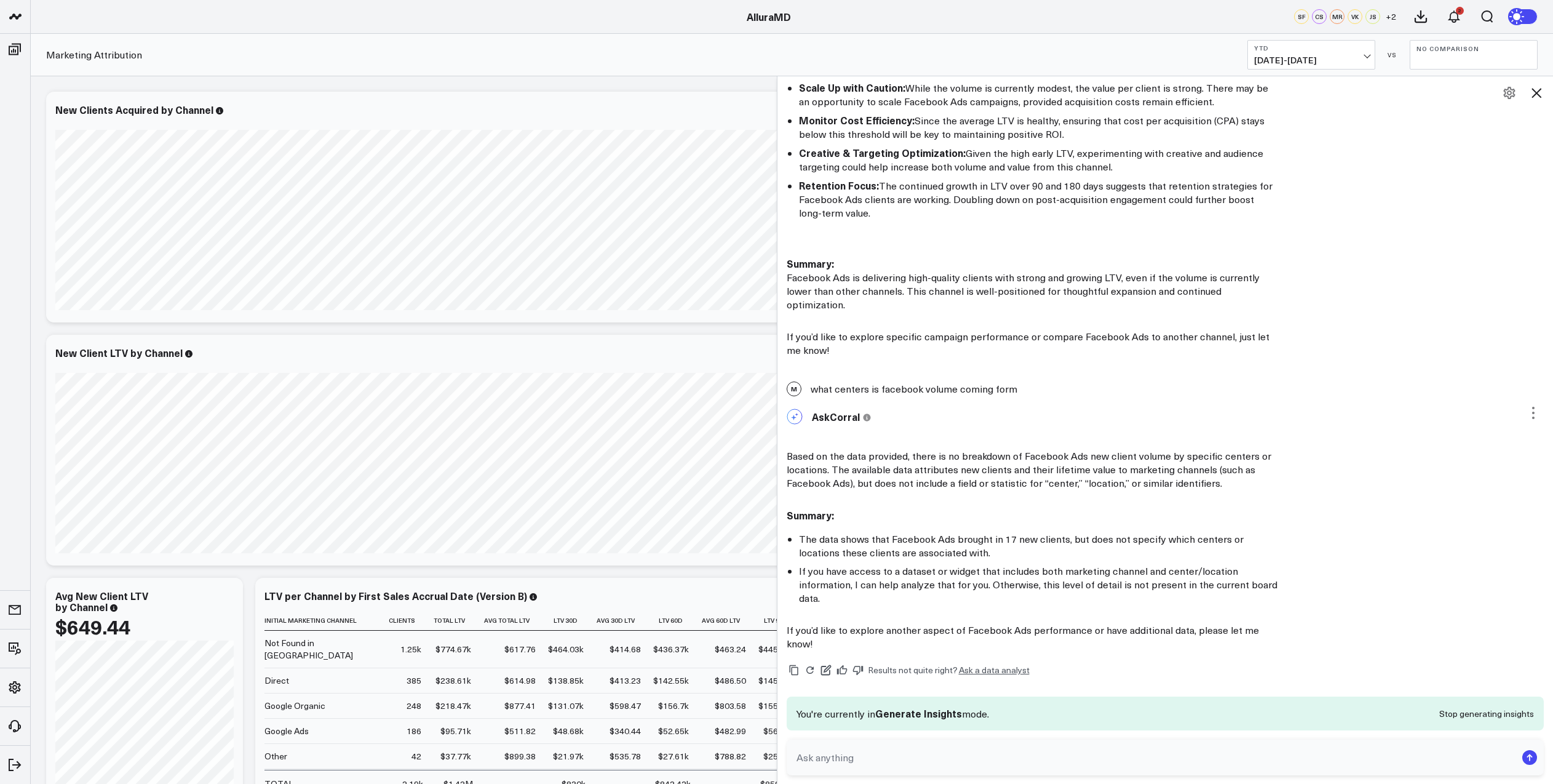
click at [1538, 89] on icon at bounding box center [1537, 94] width 15 height 15
